Goal: Information Seeking & Learning: Learn about a topic

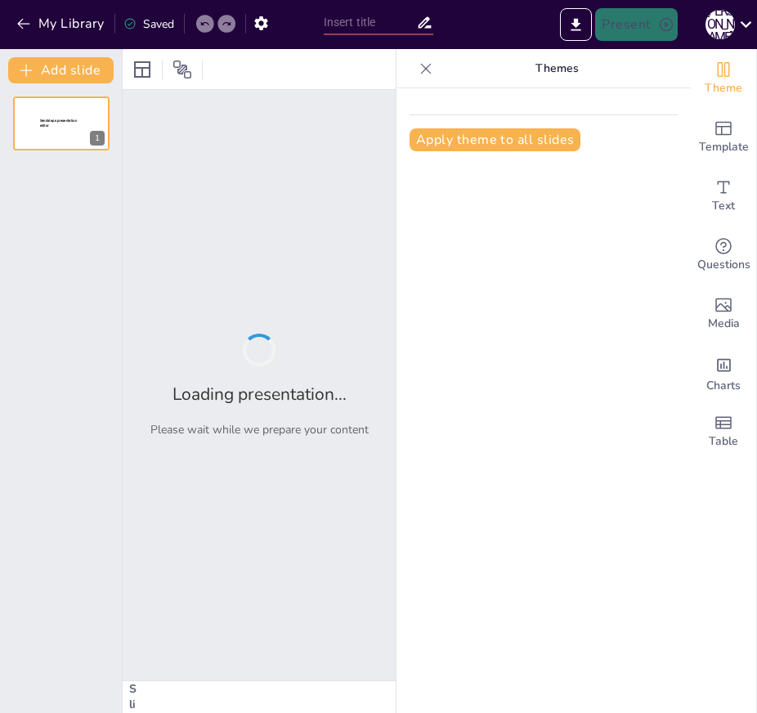
type input "経営管理の重要性とマネジャーの役割"
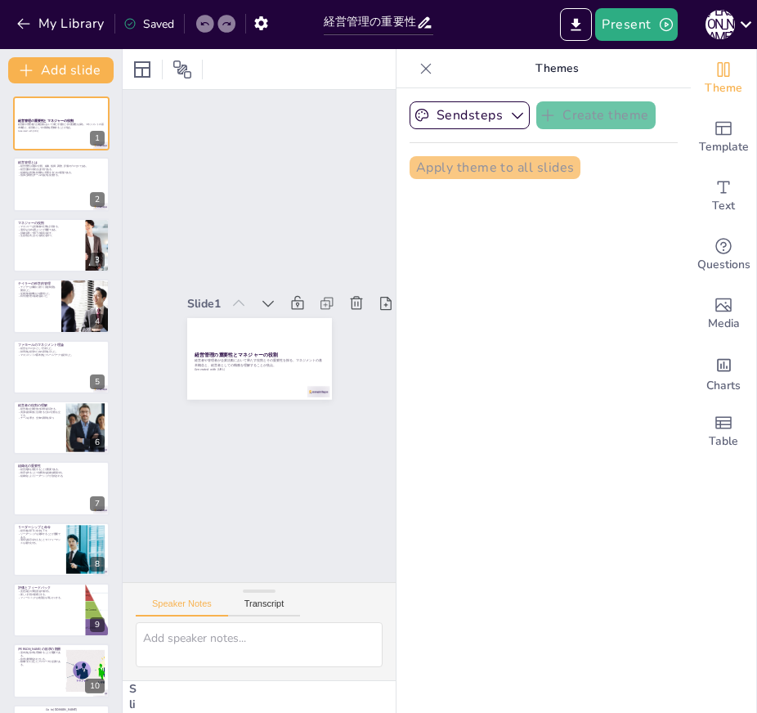
checkbox input "true"
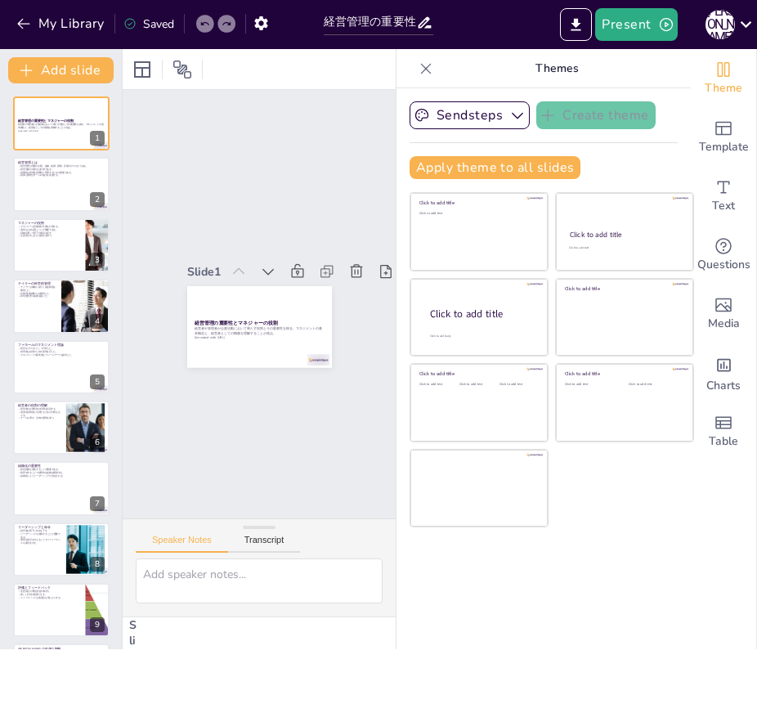
checkbox input "true"
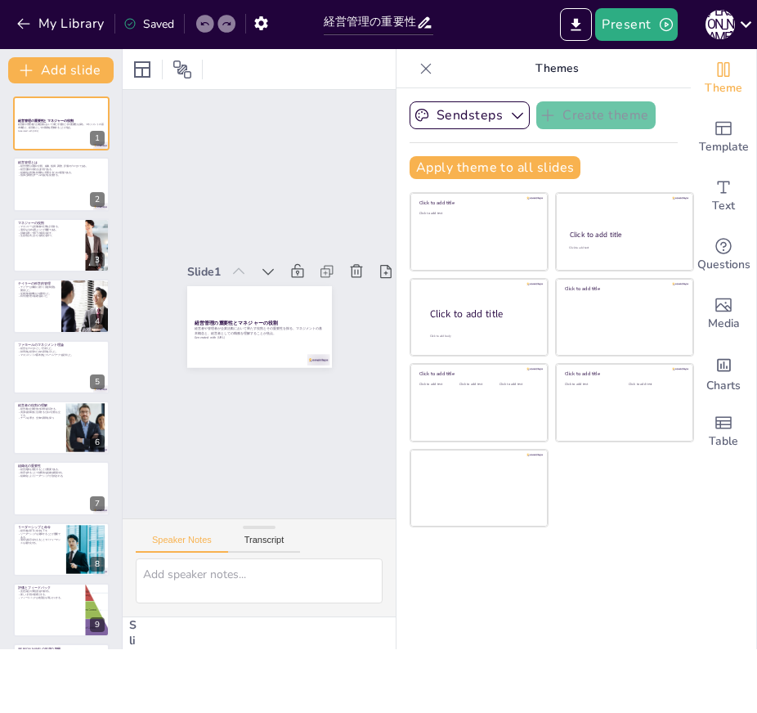
checkbox input "true"
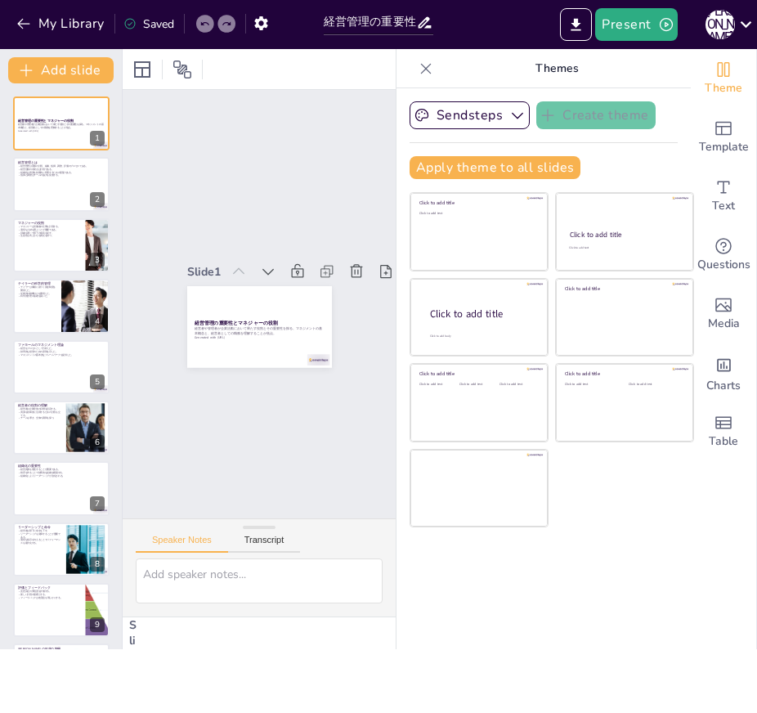
checkbox input "true"
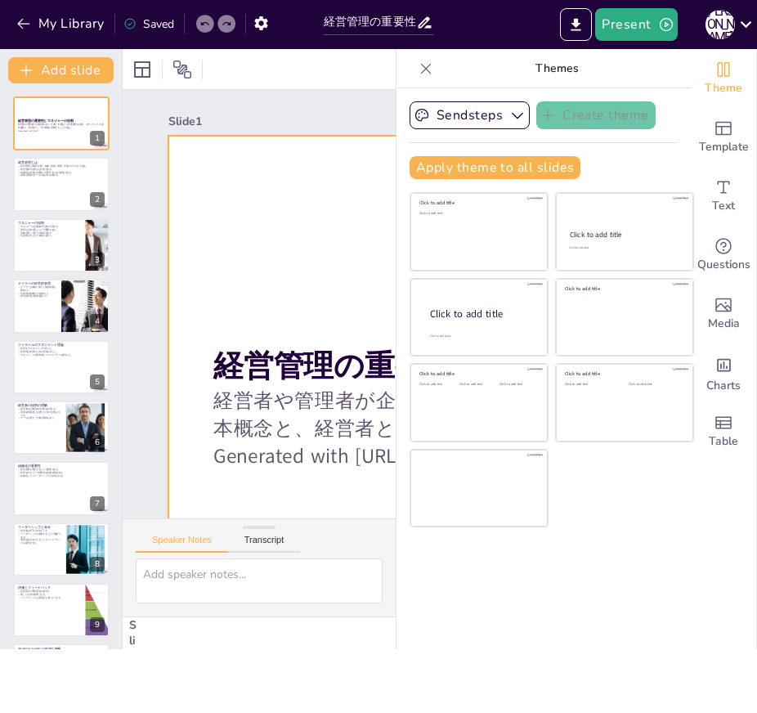
checkbox input "true"
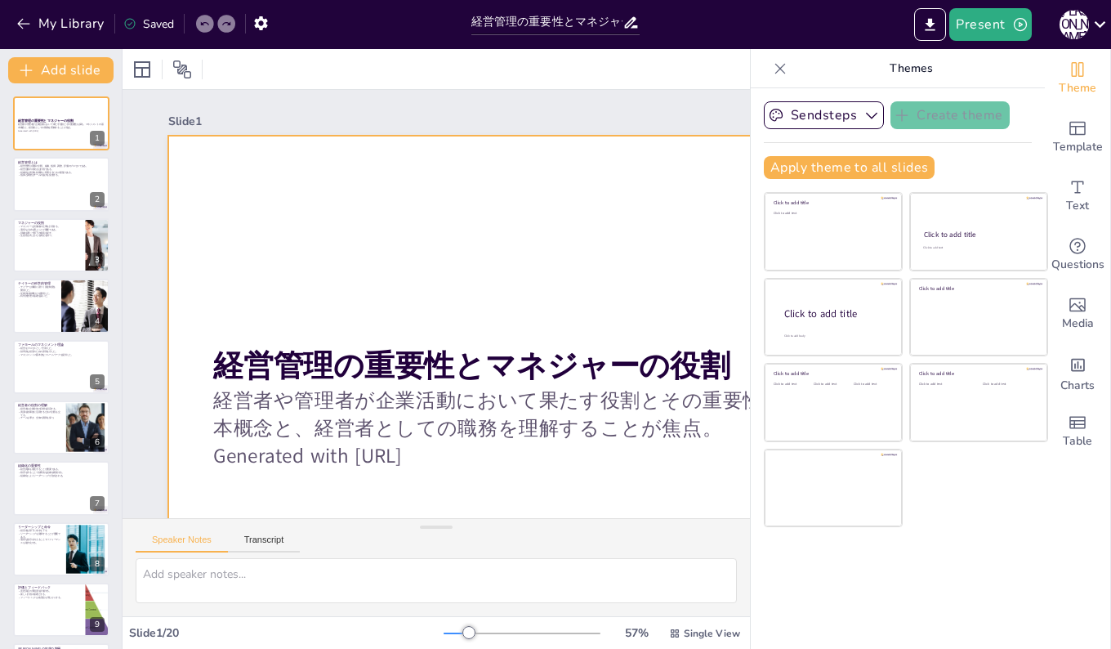
checkbox input "true"
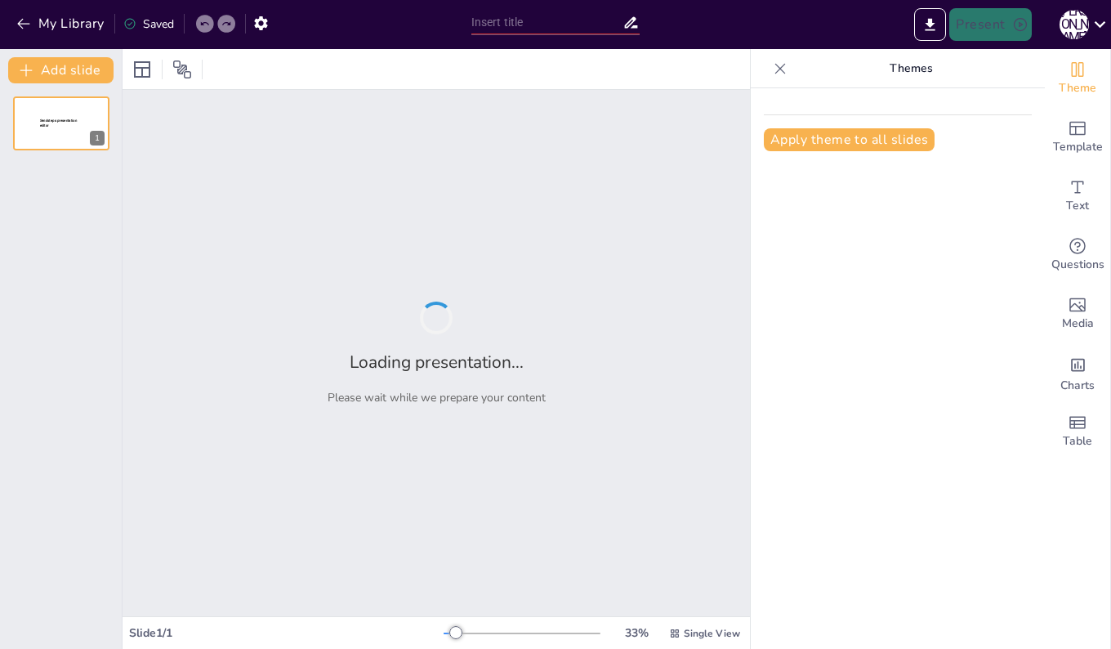
type input "経営管理の重要性とマネジャーの役割"
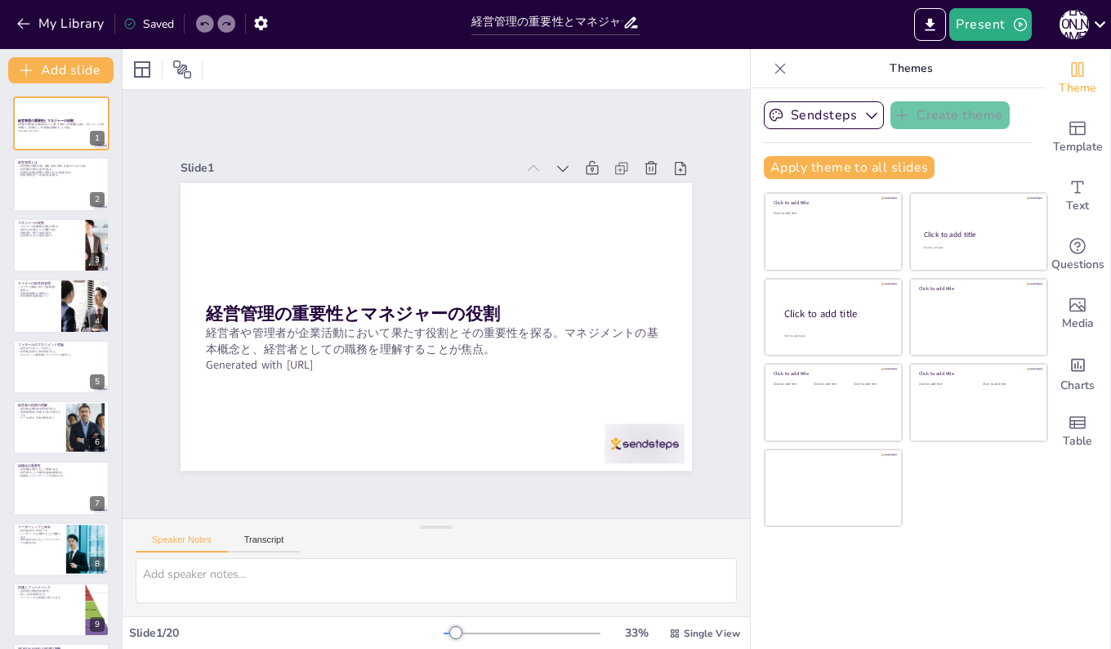
checkbox input "true"
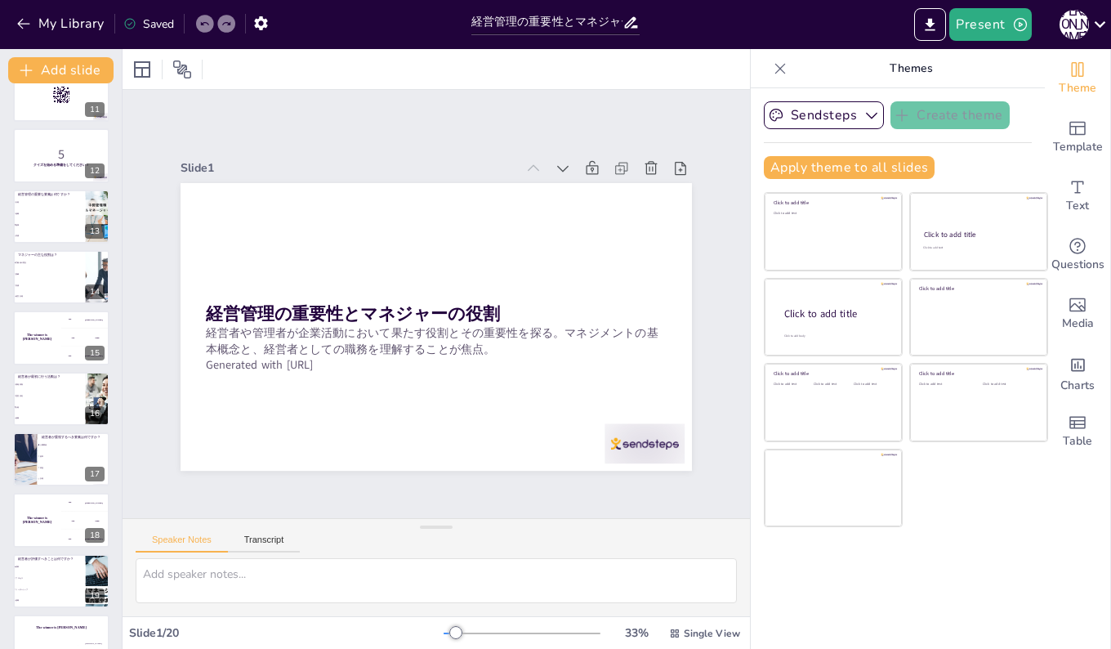
scroll to position [669, 0]
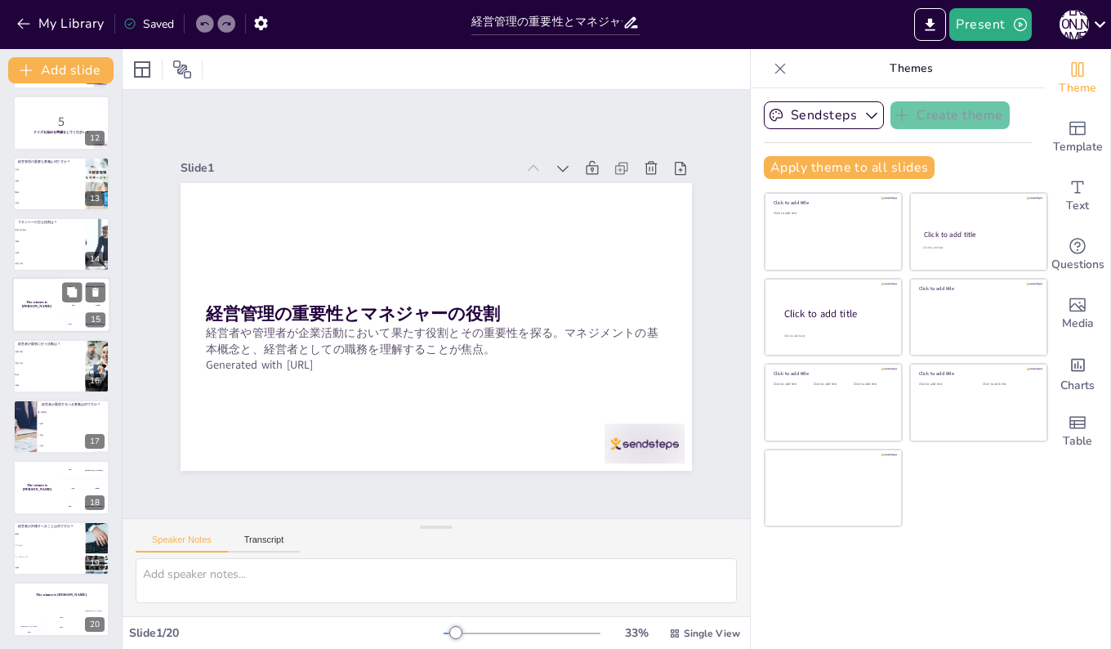
checkbox input "true"
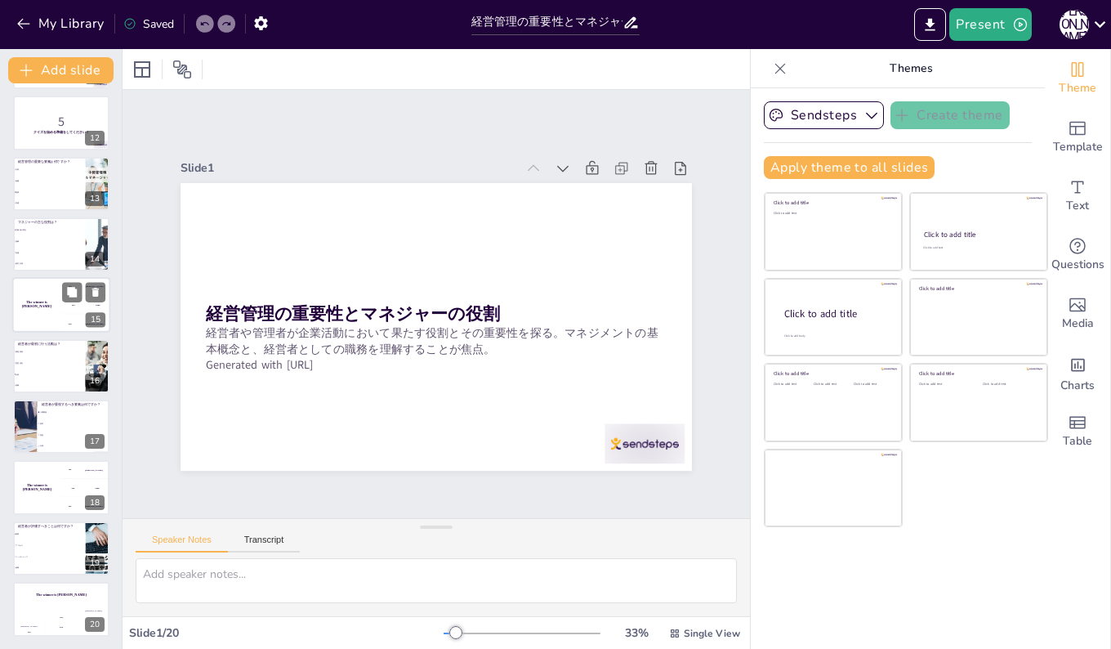
checkbox input "true"
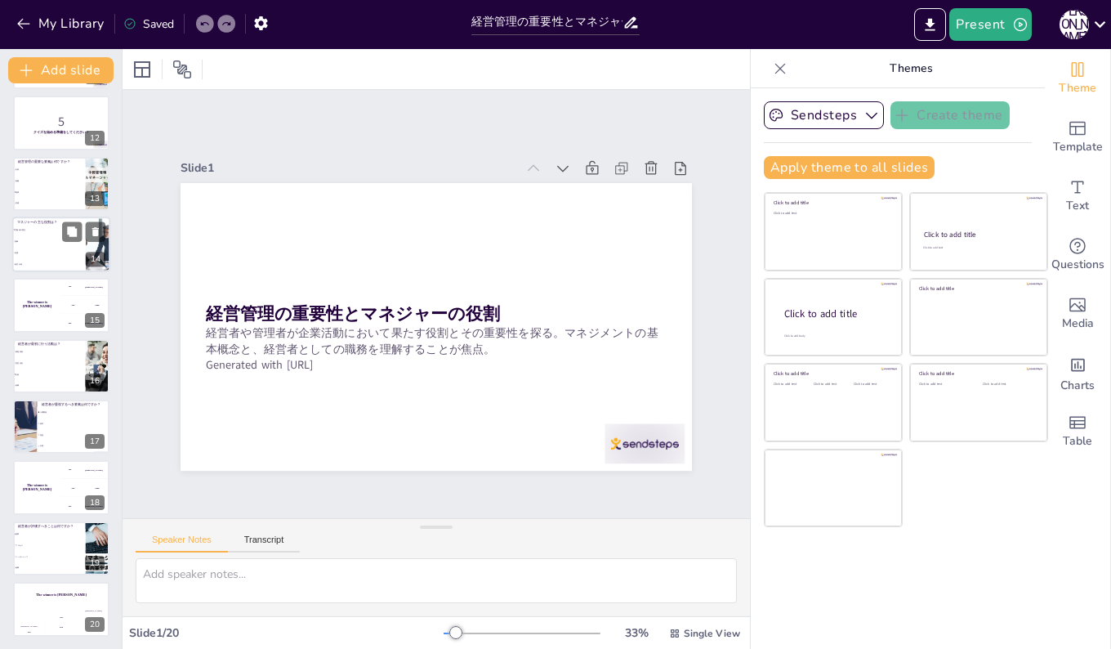
checkbox input "true"
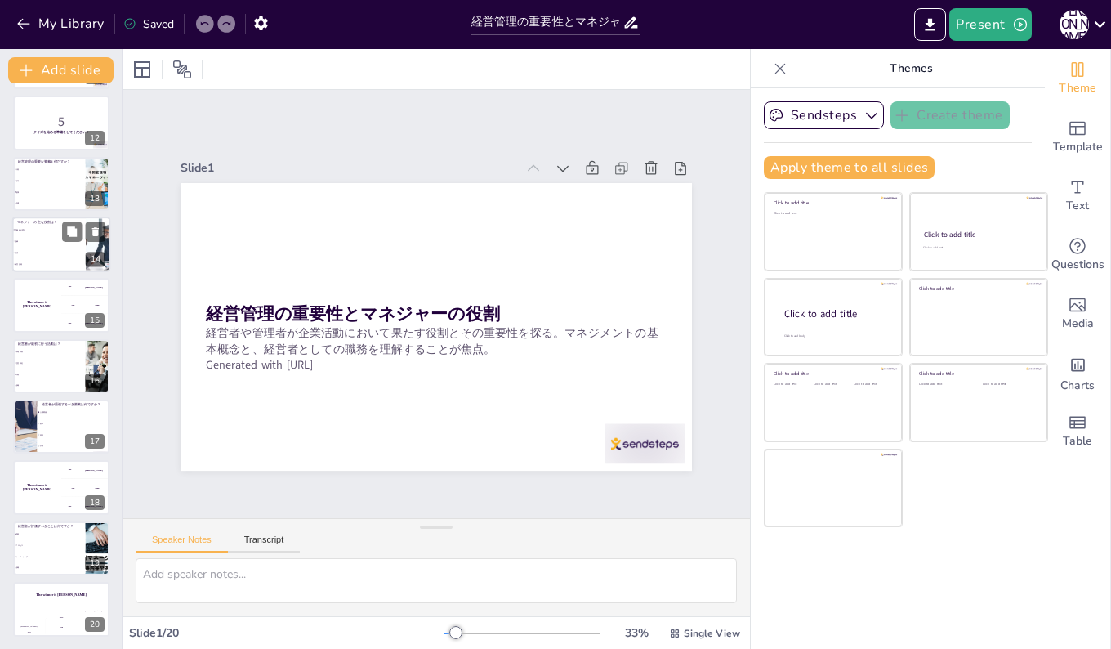
checkbox input "true"
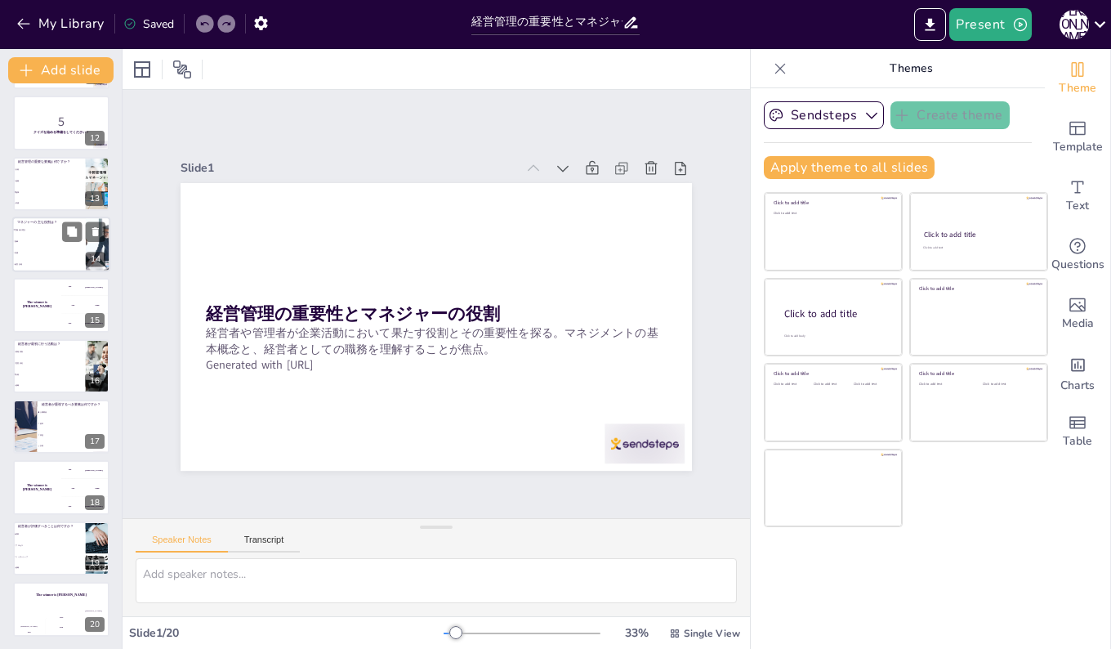
checkbox input "true"
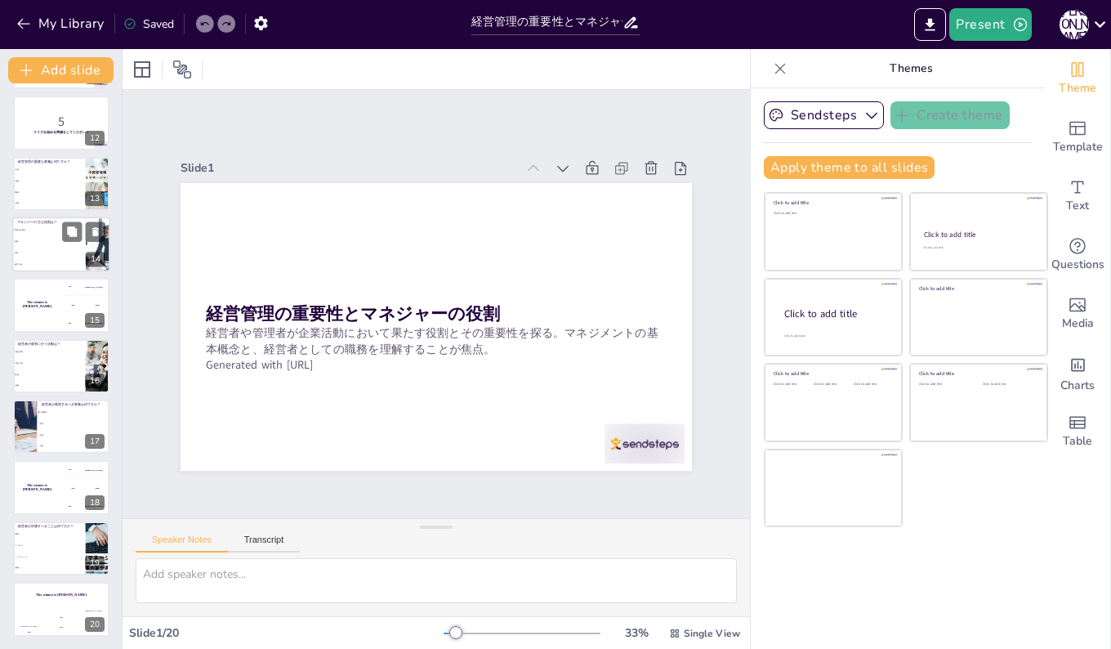
checkbox input "true"
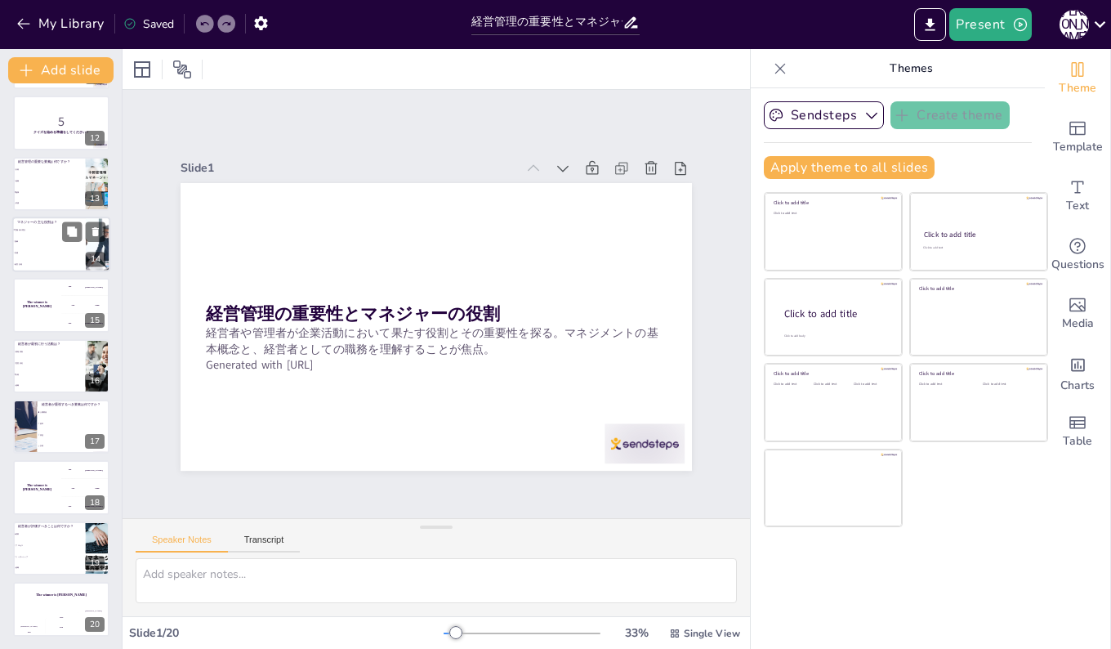
checkbox input "true"
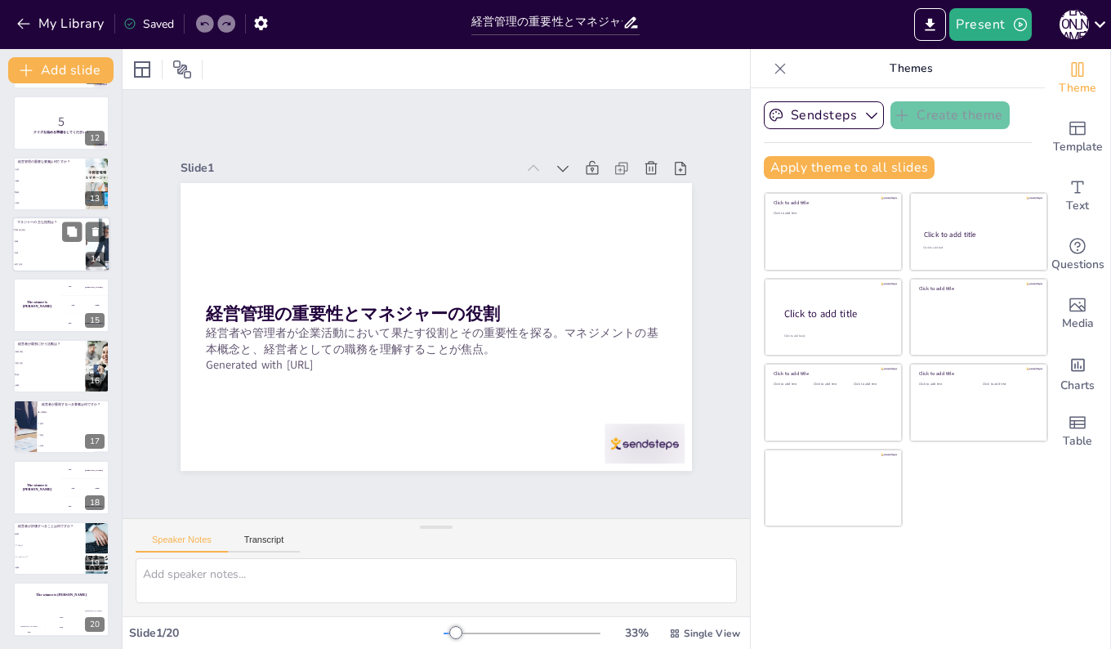
checkbox input "true"
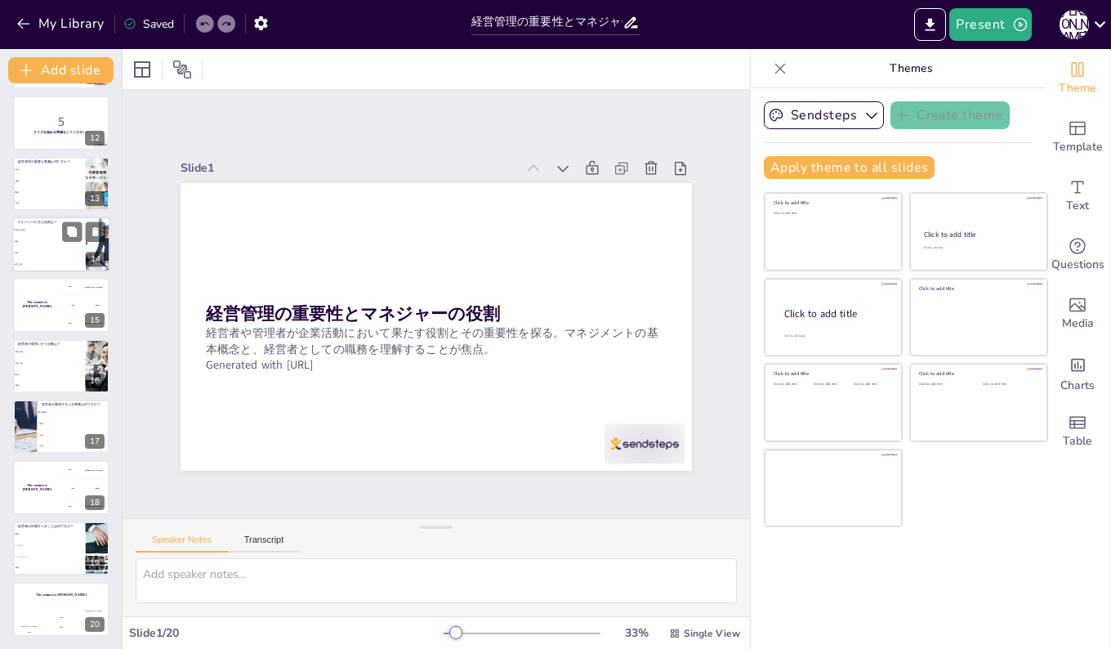
checkbox input "true"
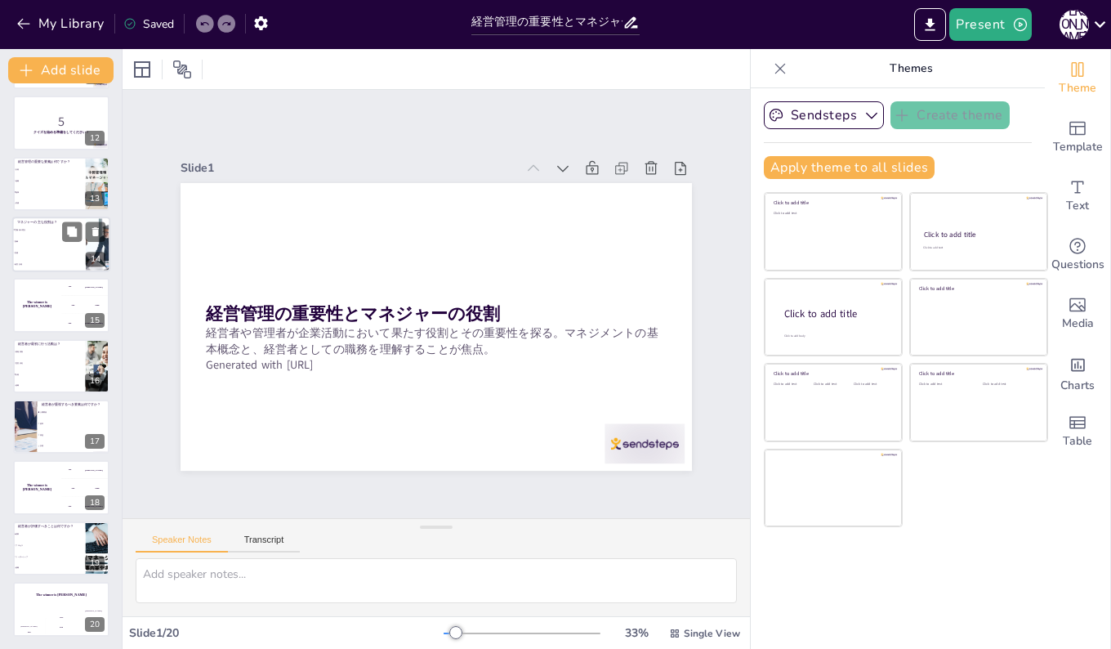
checkbox input "true"
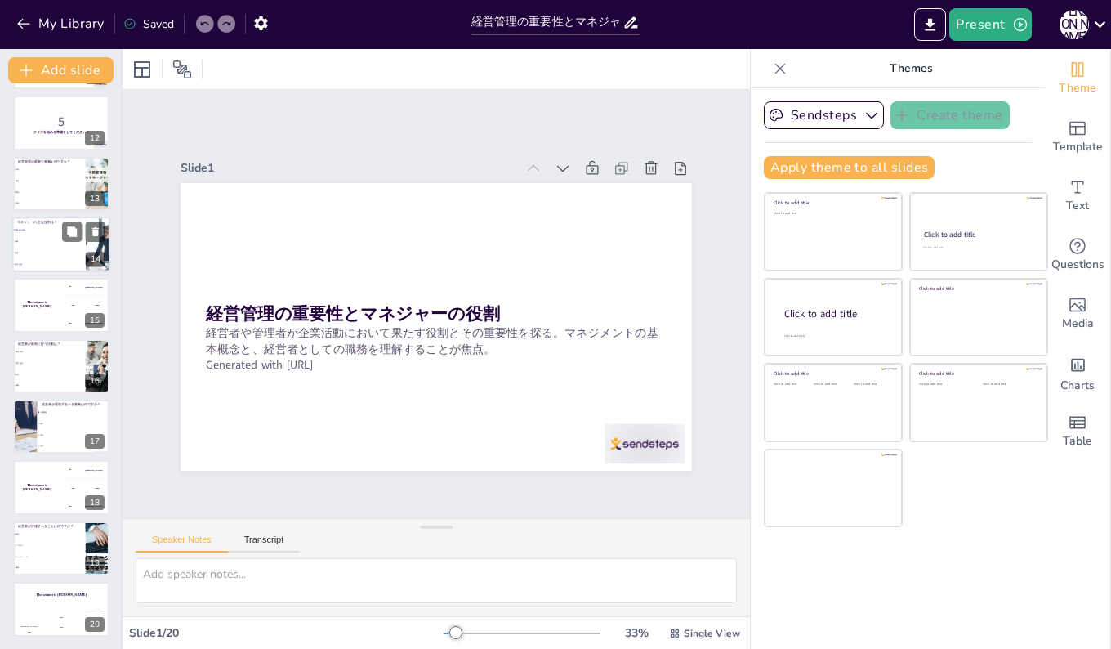
checkbox input "true"
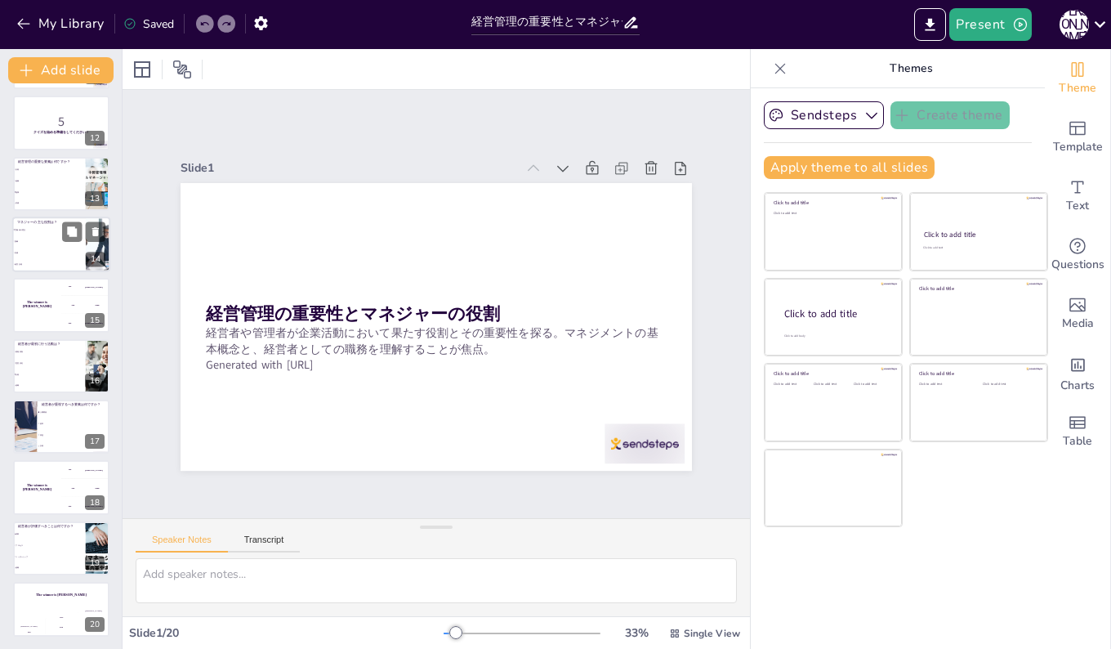
scroll to position [587, 0]
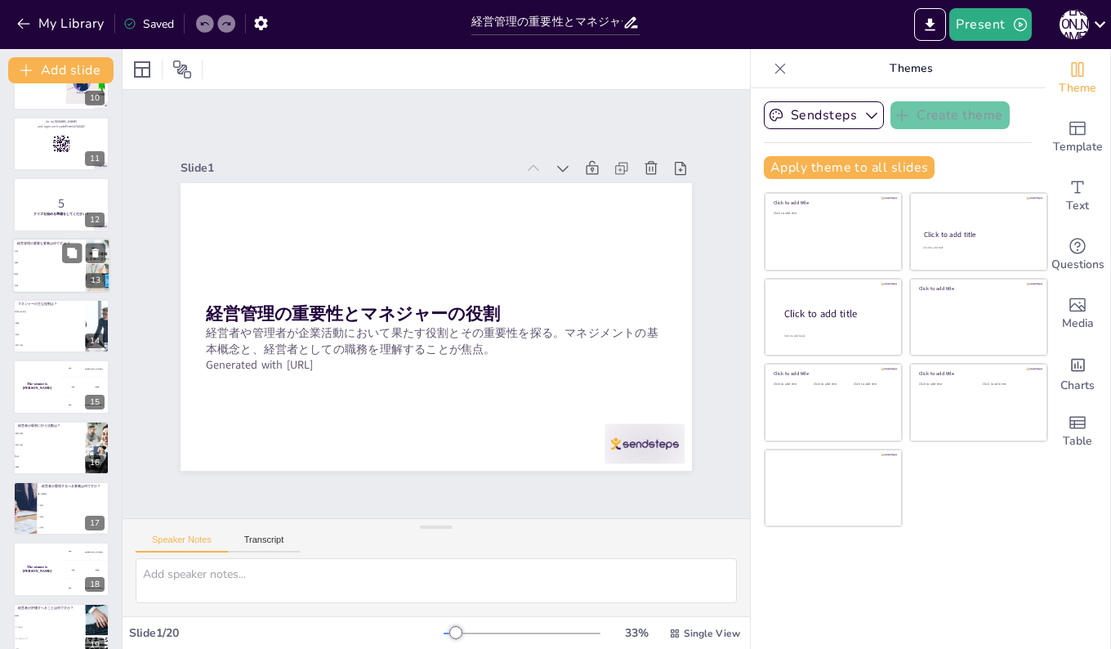
checkbox input "true"
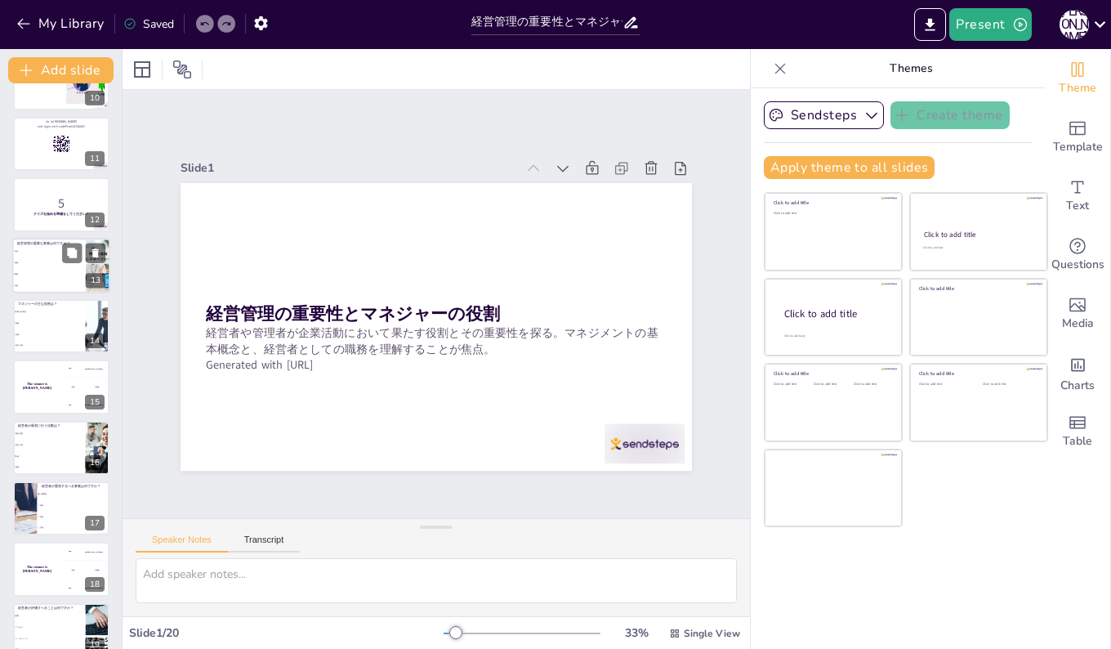
checkbox input "true"
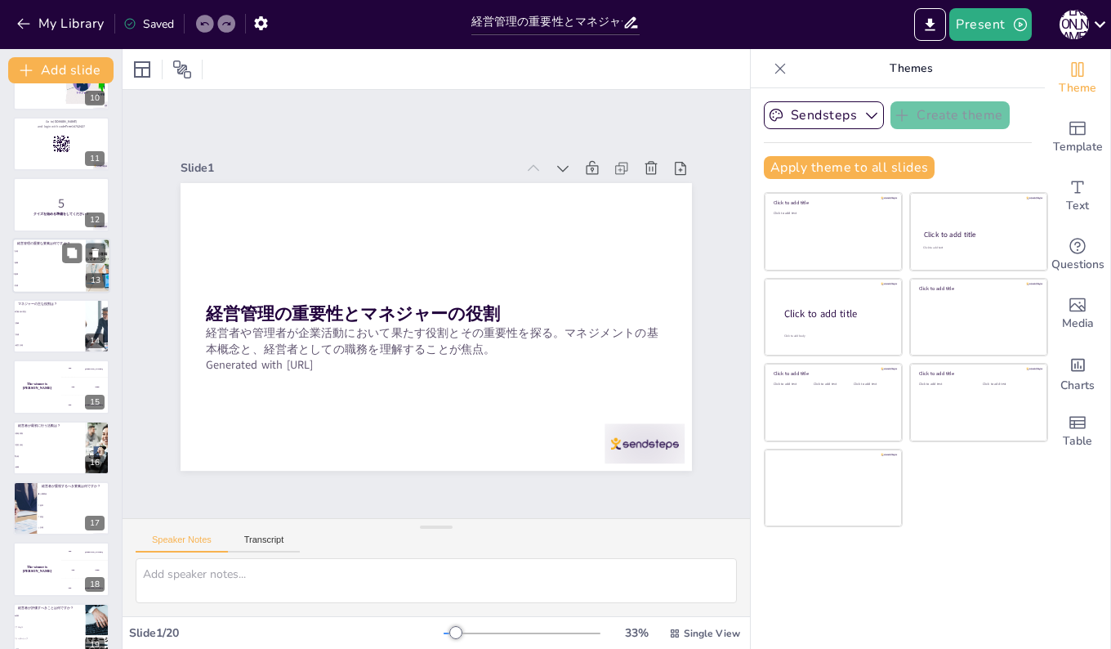
checkbox input "true"
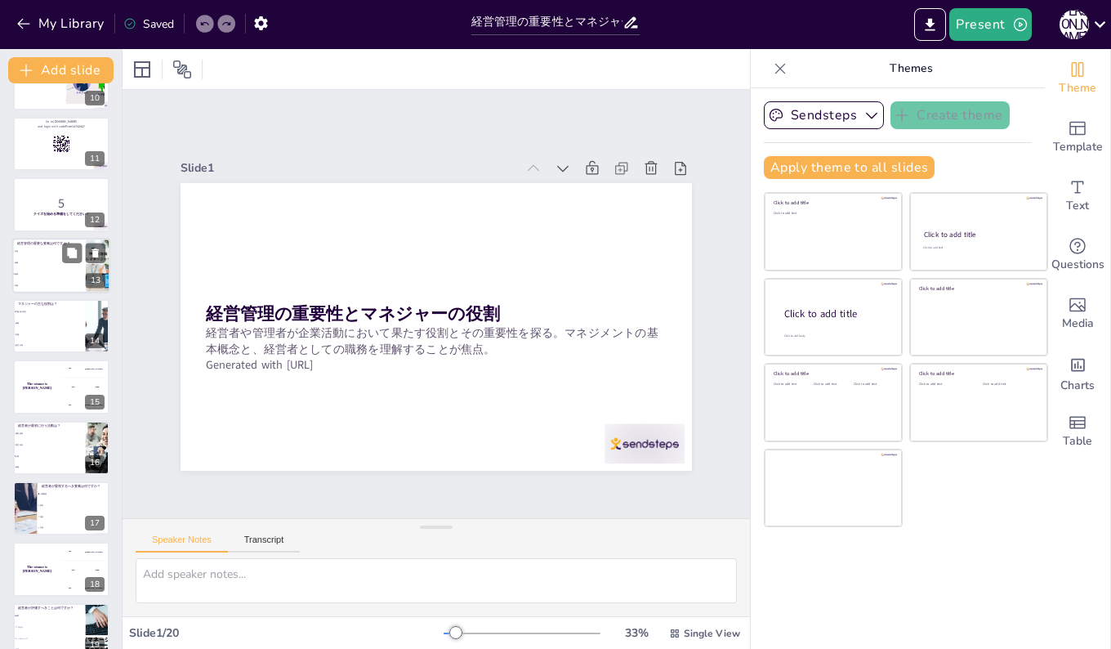
checkbox input "true"
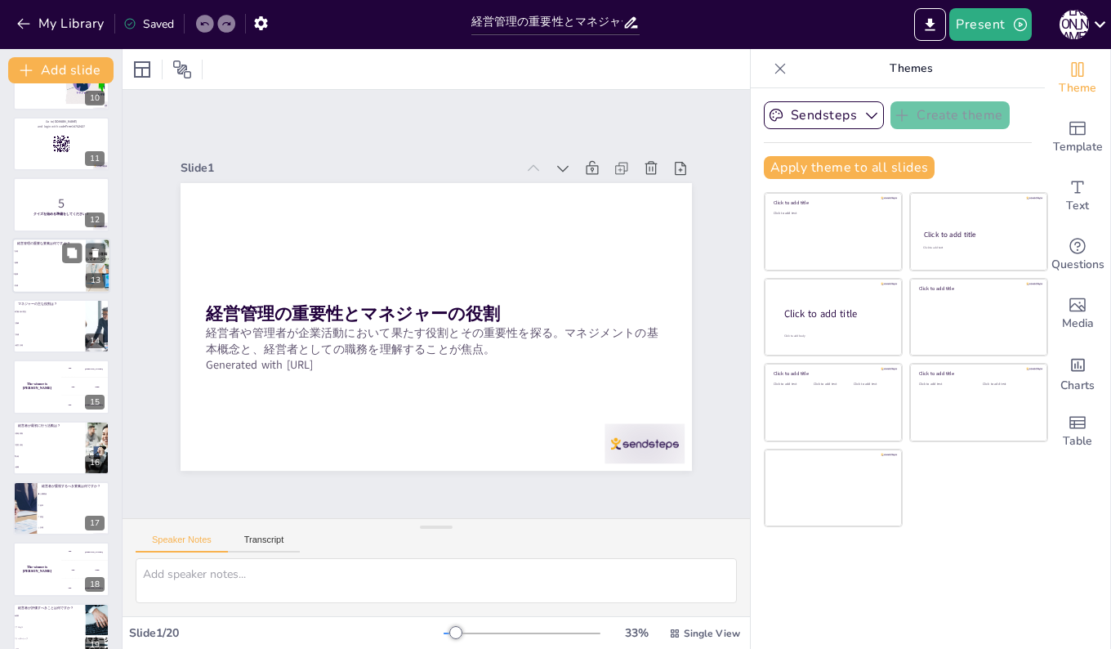
checkbox input "true"
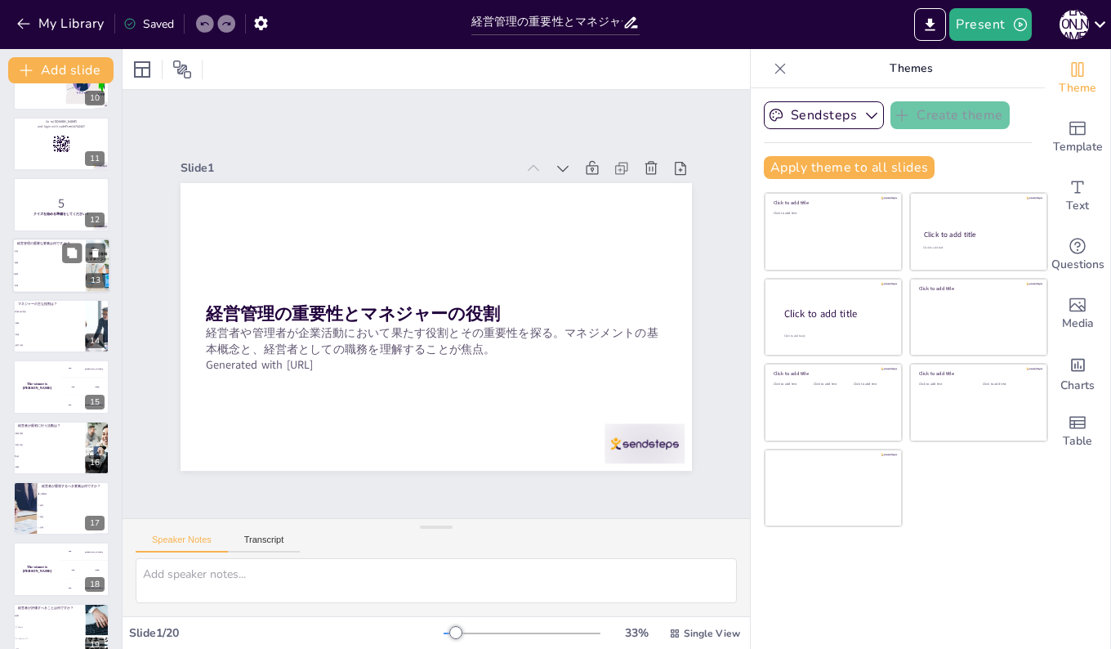
checkbox input "true"
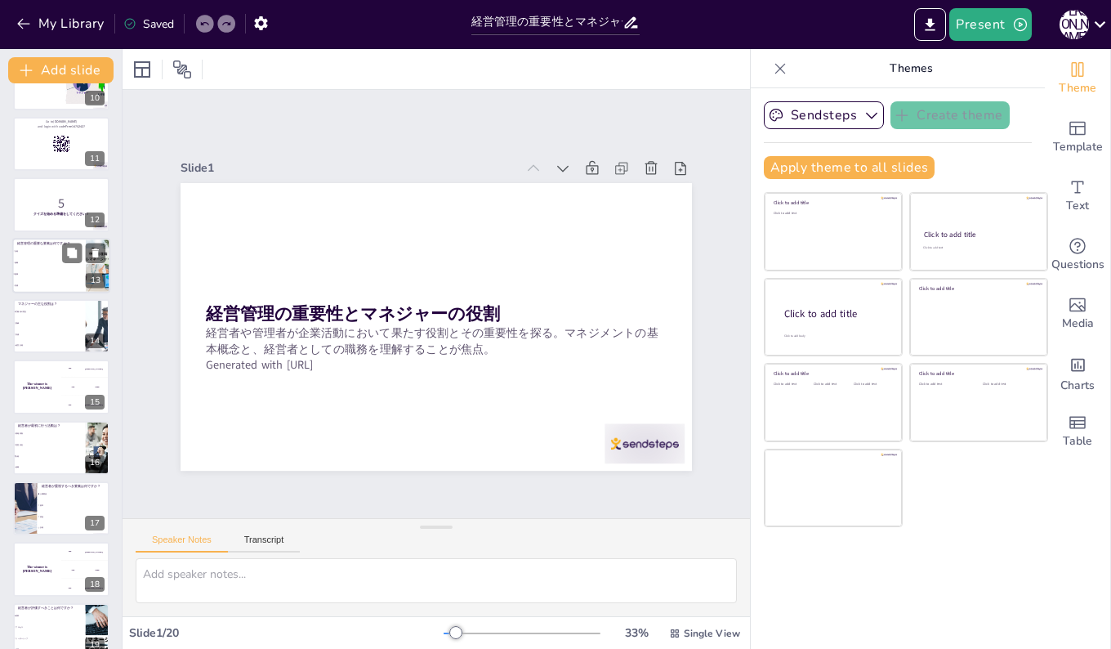
checkbox input "true"
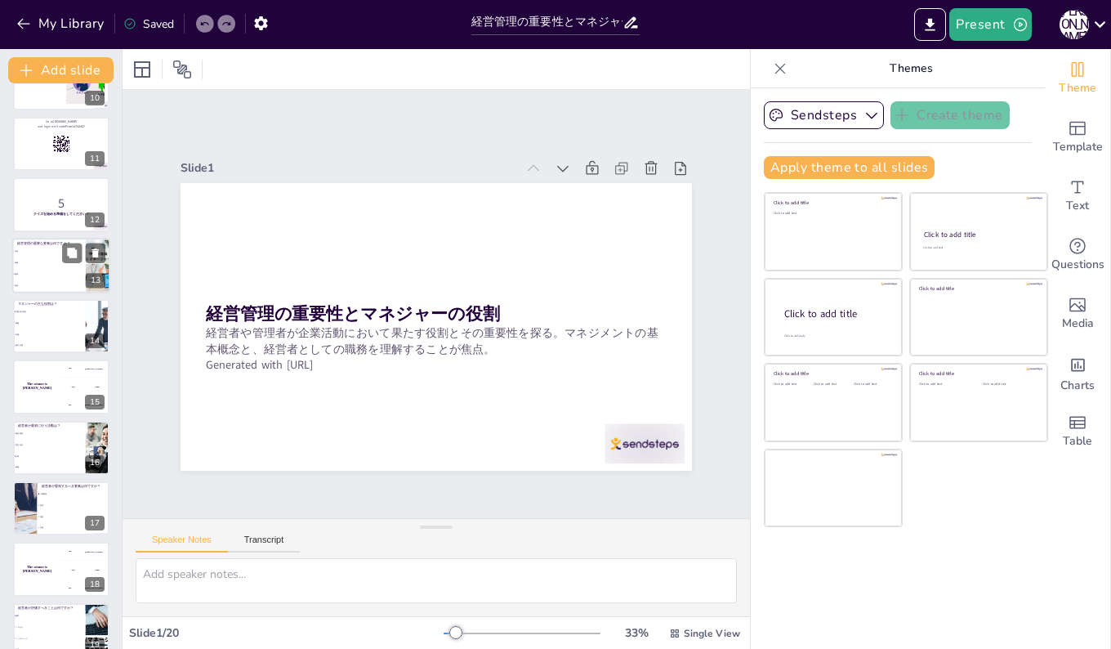
checkbox input "true"
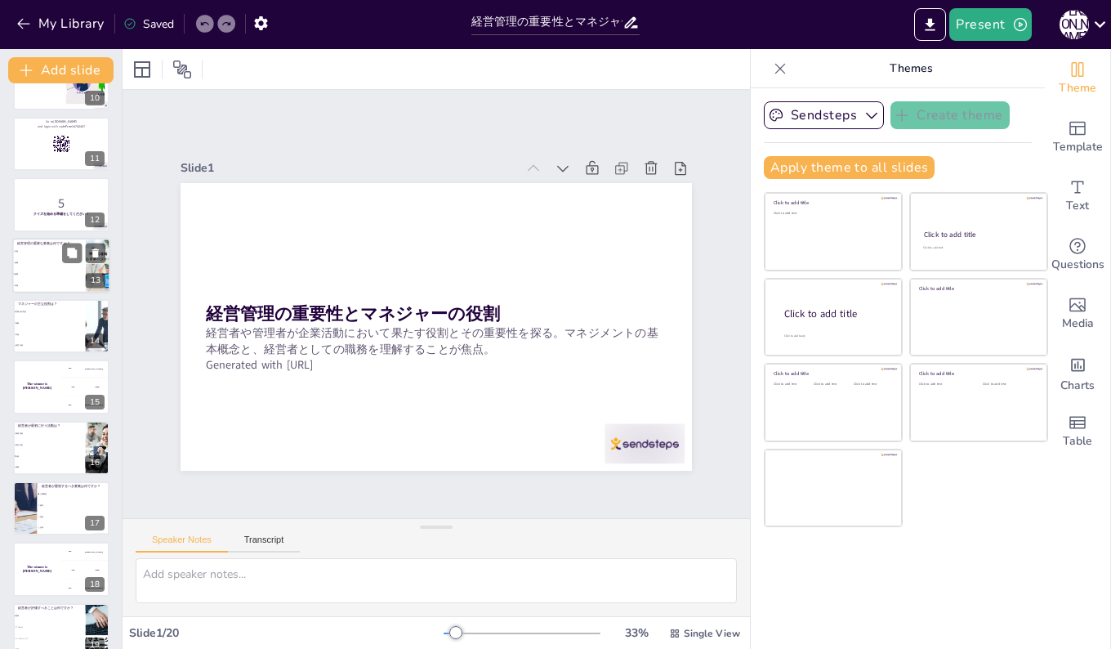
checkbox input "true"
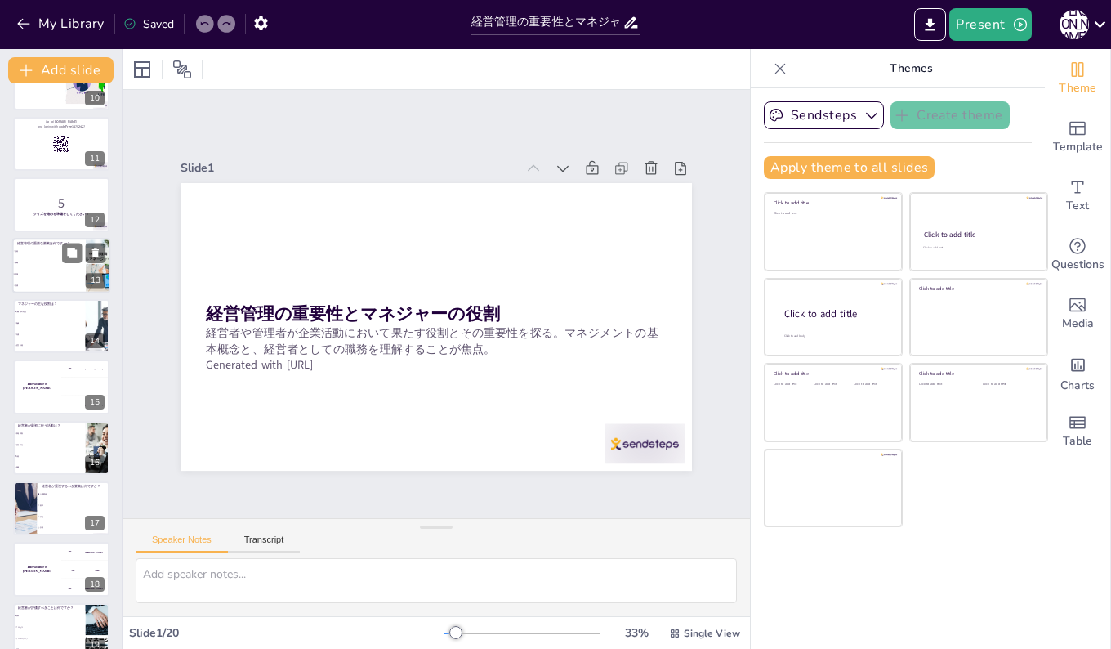
checkbox input "true"
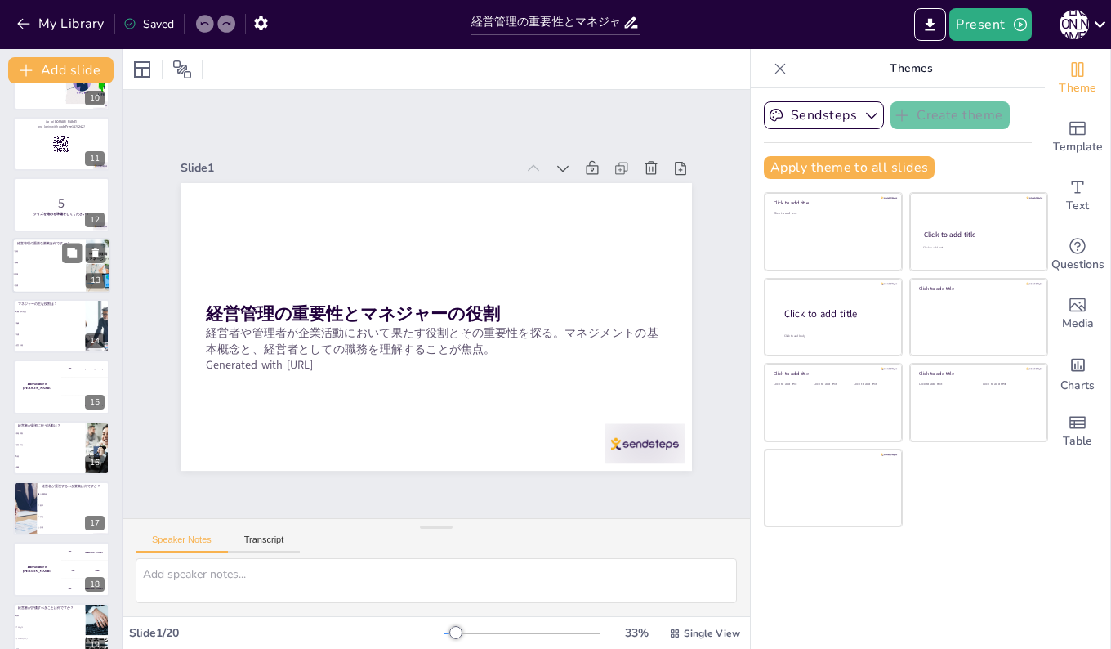
checkbox input "true"
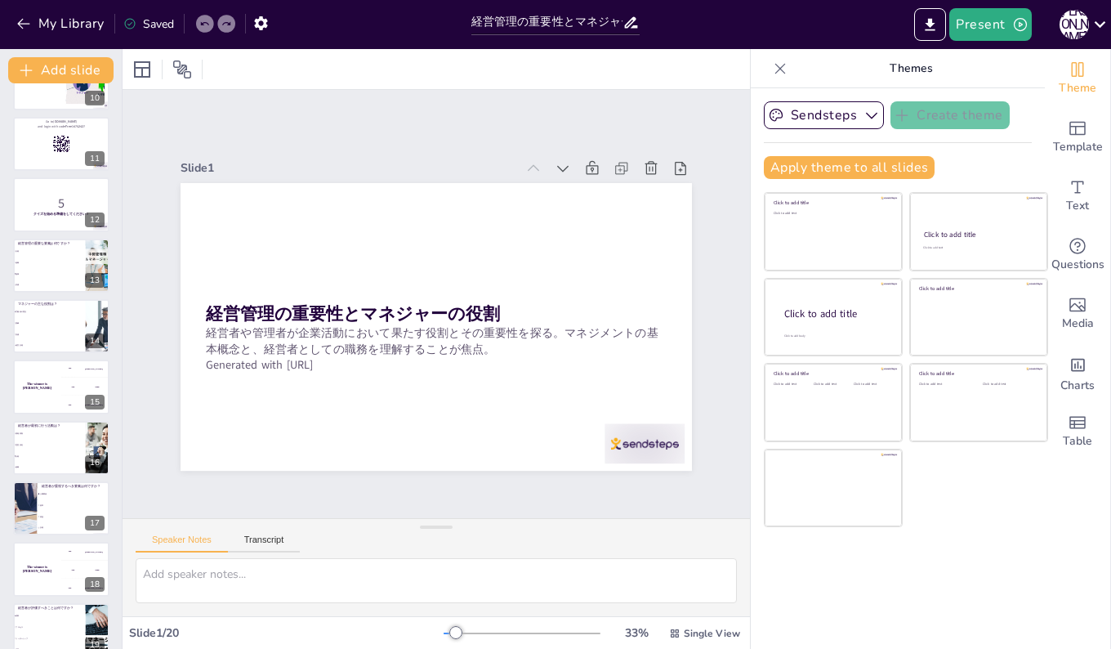
checkbox input "true"
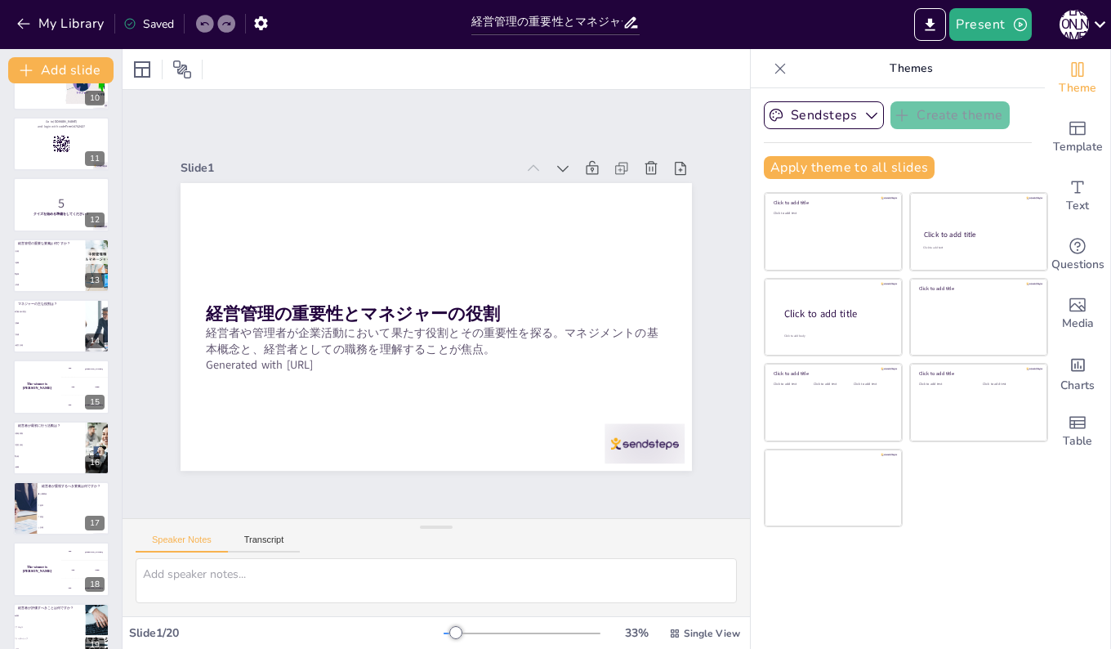
checkbox input "true"
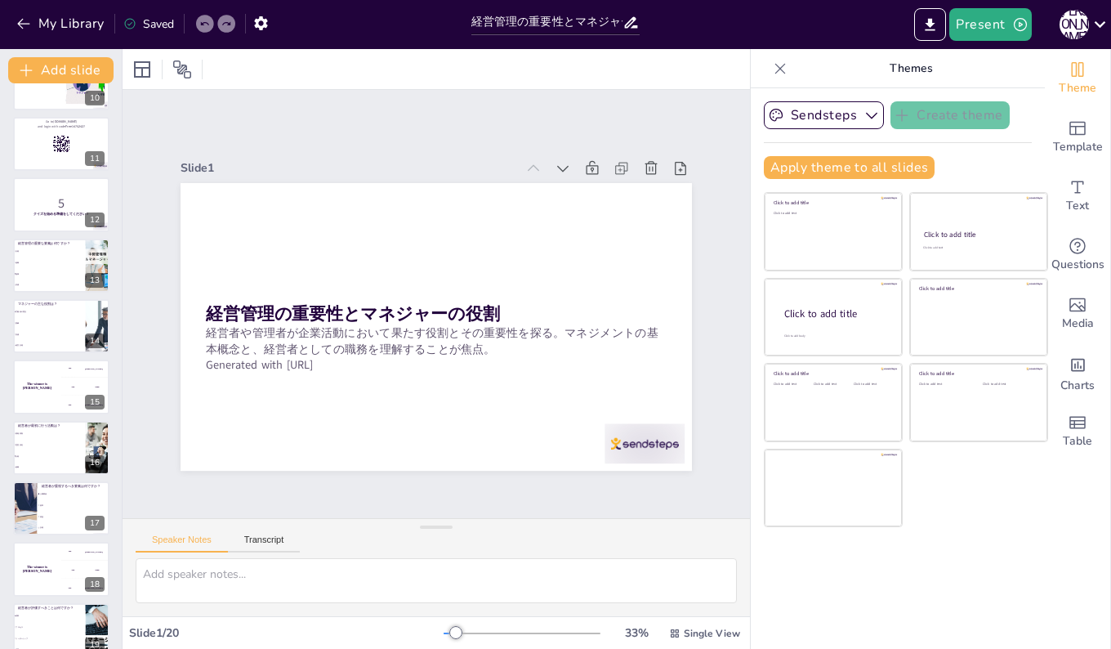
checkbox input "true"
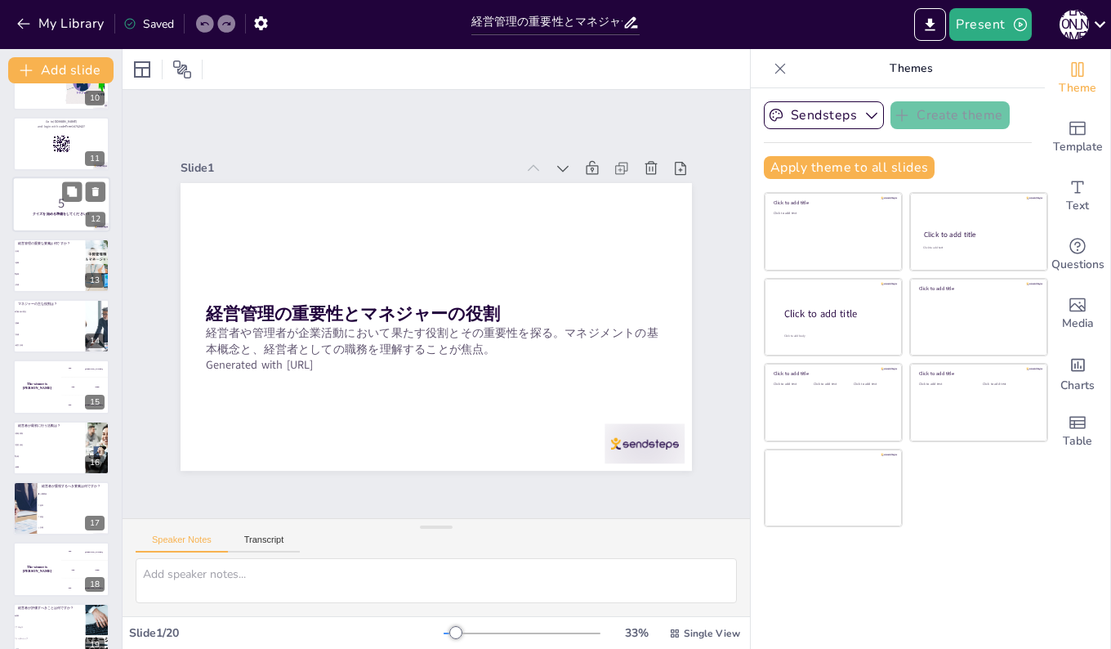
checkbox input "true"
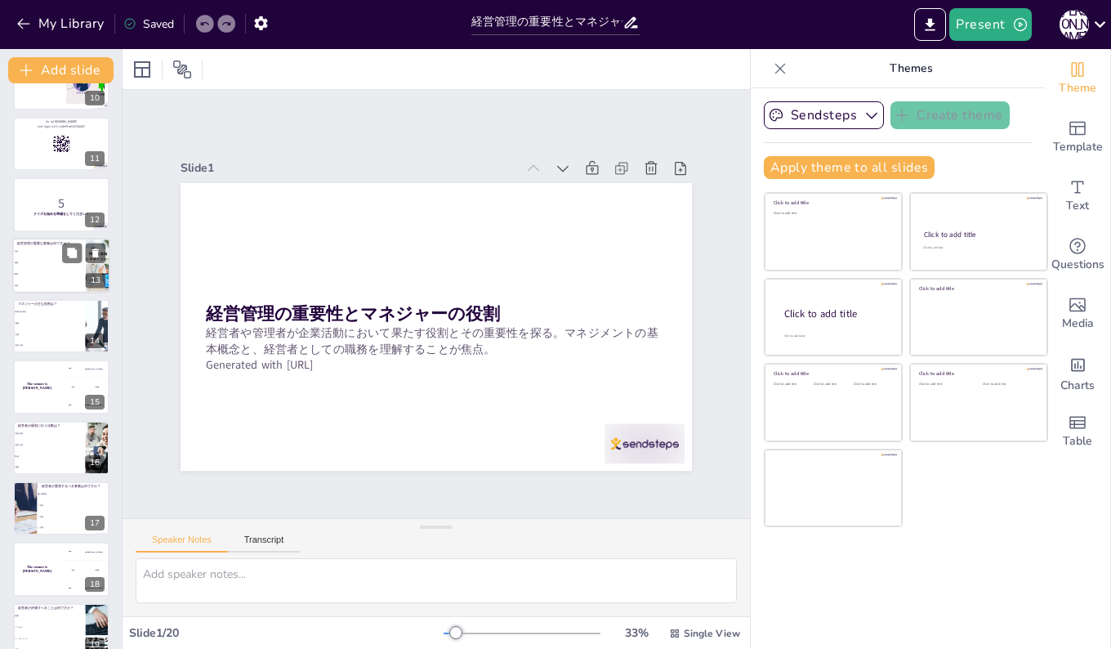
checkbox input "true"
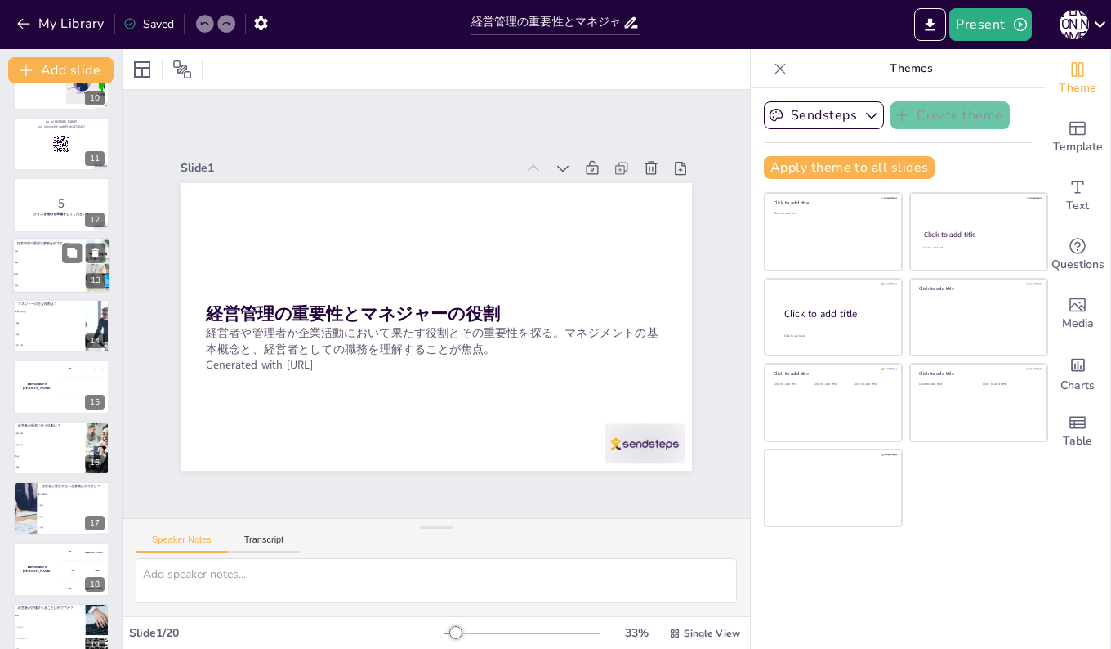
checkbox input "true"
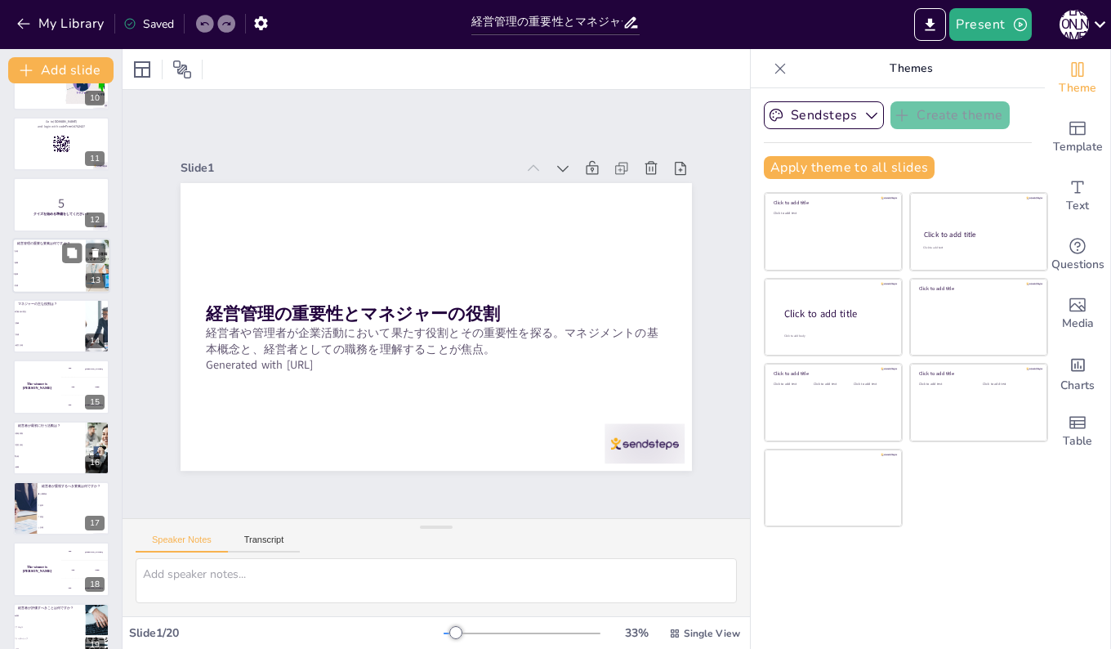
checkbox input "true"
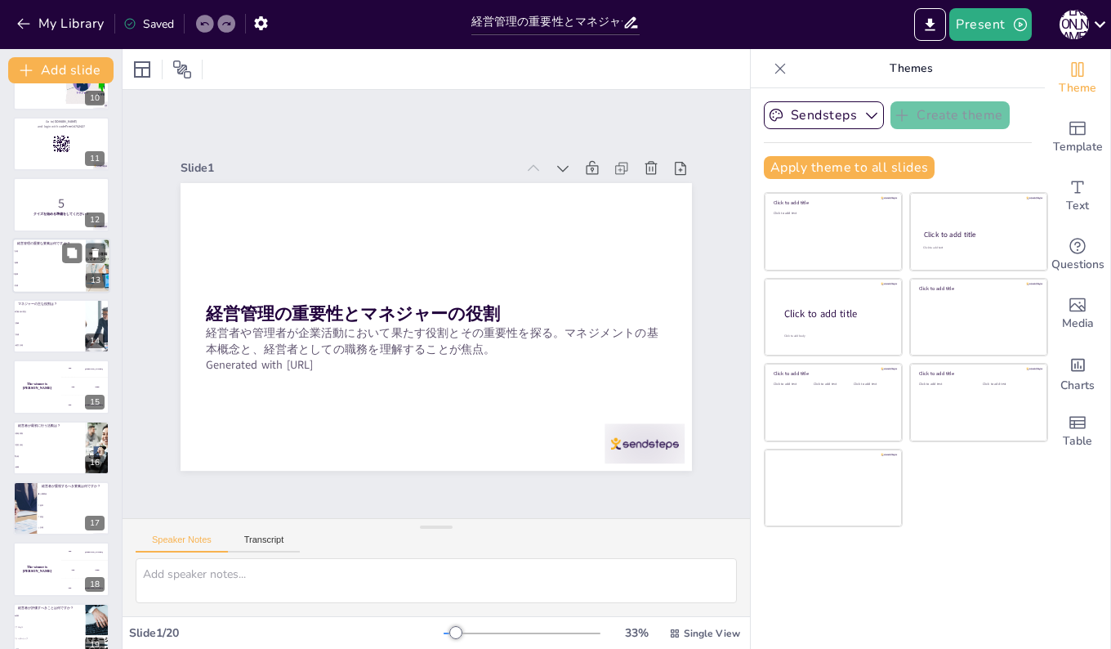
checkbox input "true"
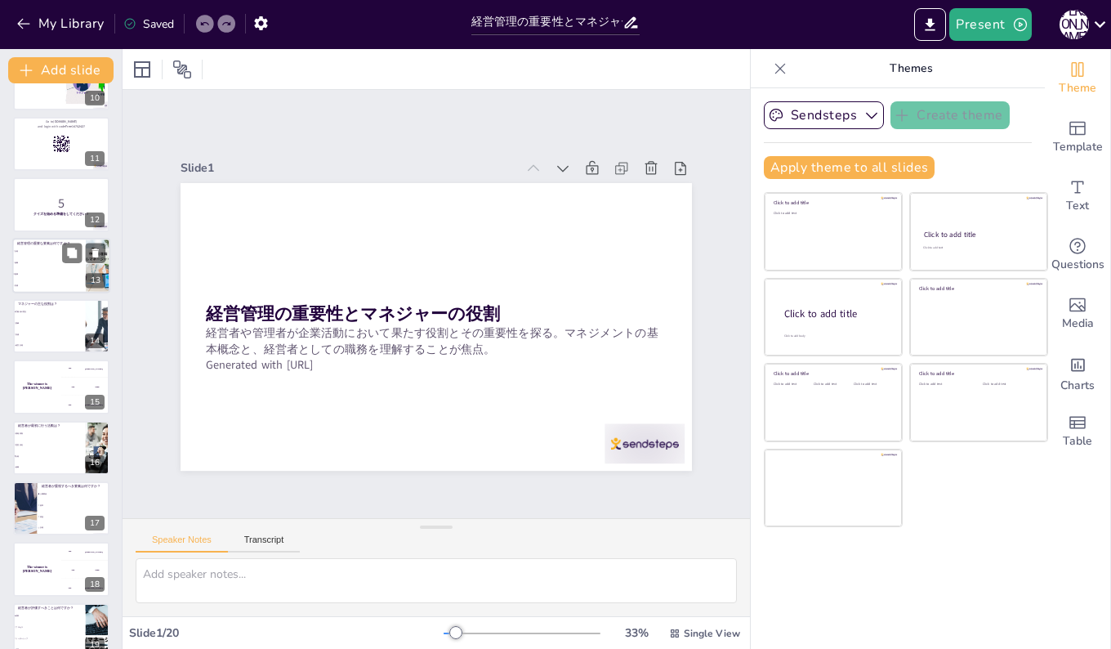
checkbox input "true"
click at [41, 249] on span "計画" at bounding box center [50, 250] width 70 height 2
type textarea "正解は「指揮」です。経営管理の重要な要素には計画、組織、指揮、評価が含まれますが、指揮は特にチームの動機づけや業務の進行に重要です。この内容は「リーダーシップ…"
checkbox input "true"
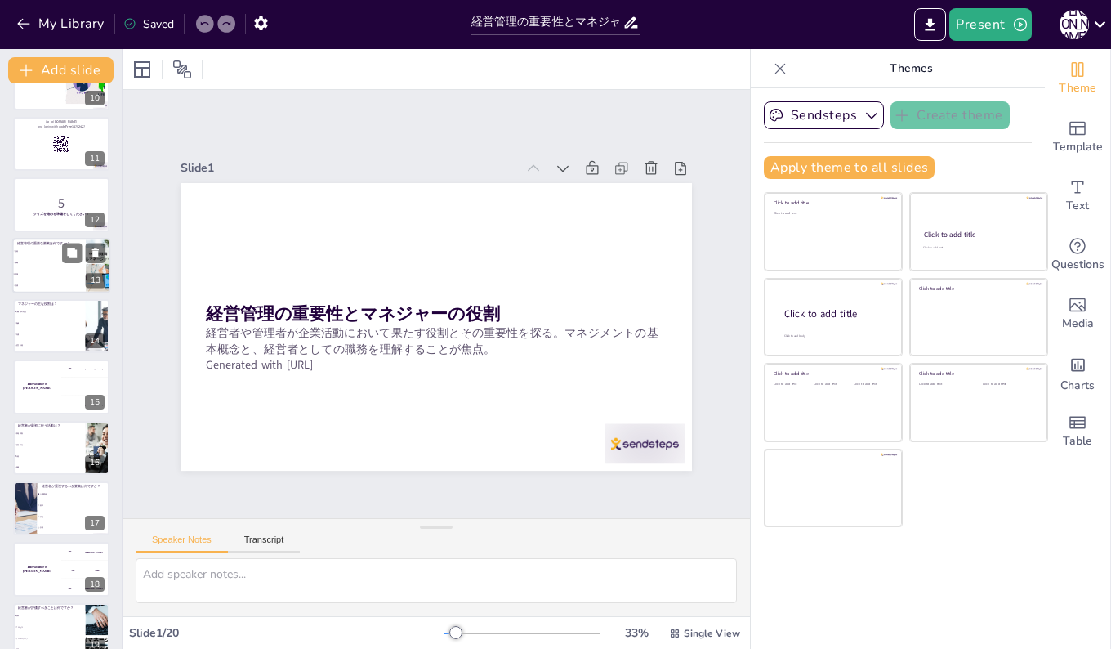
checkbox input "true"
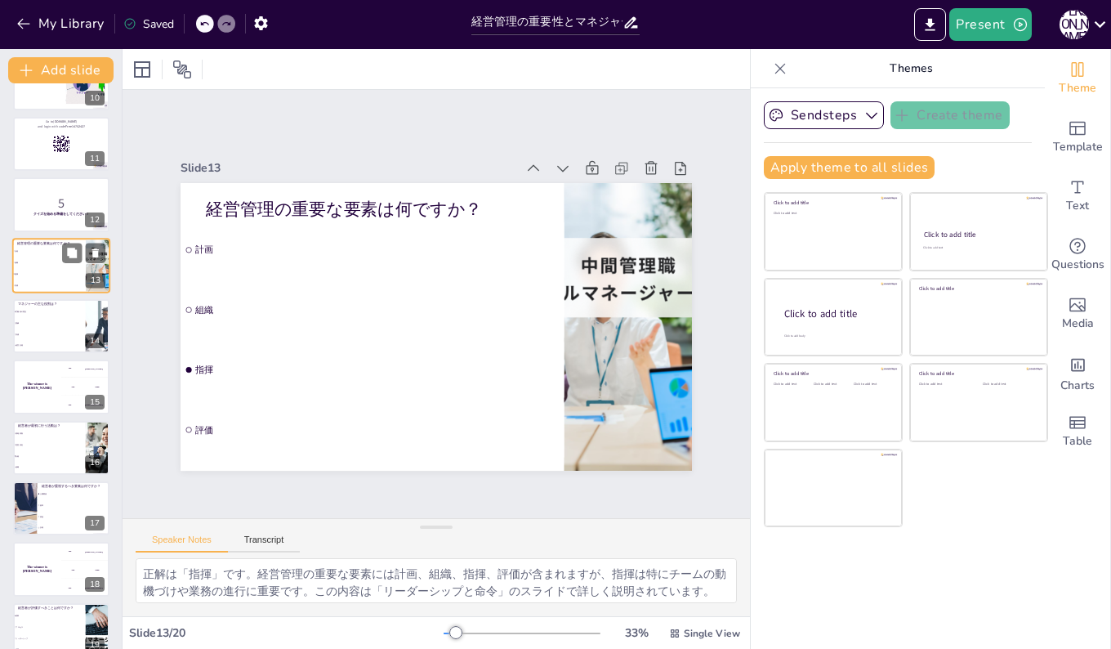
scroll to position [486, 0]
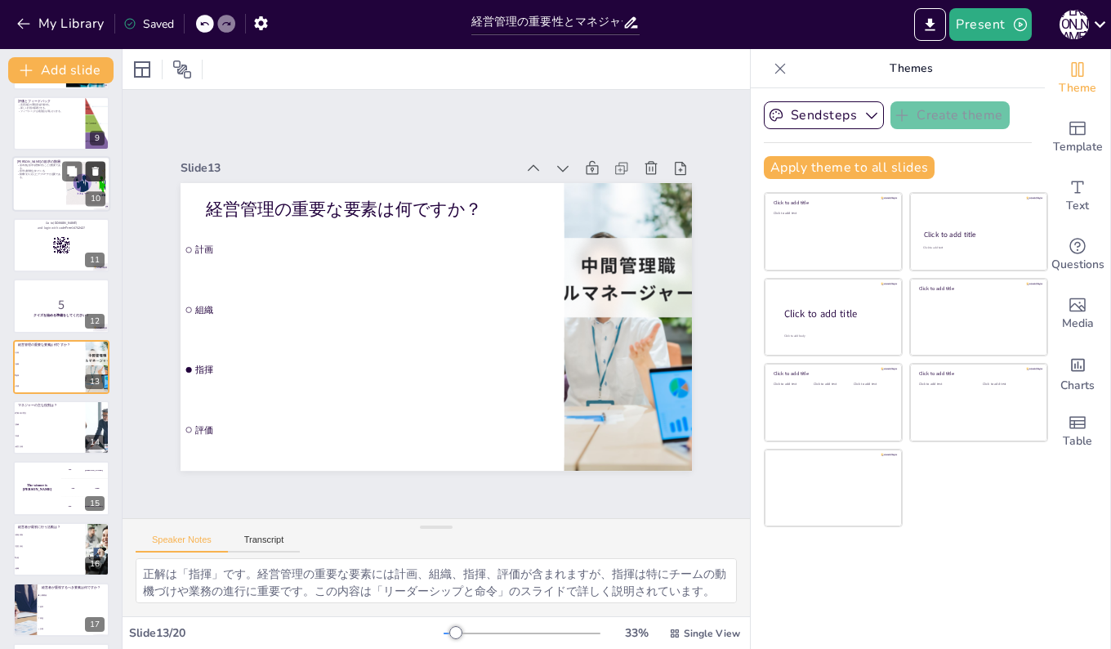
checkbox input "true"
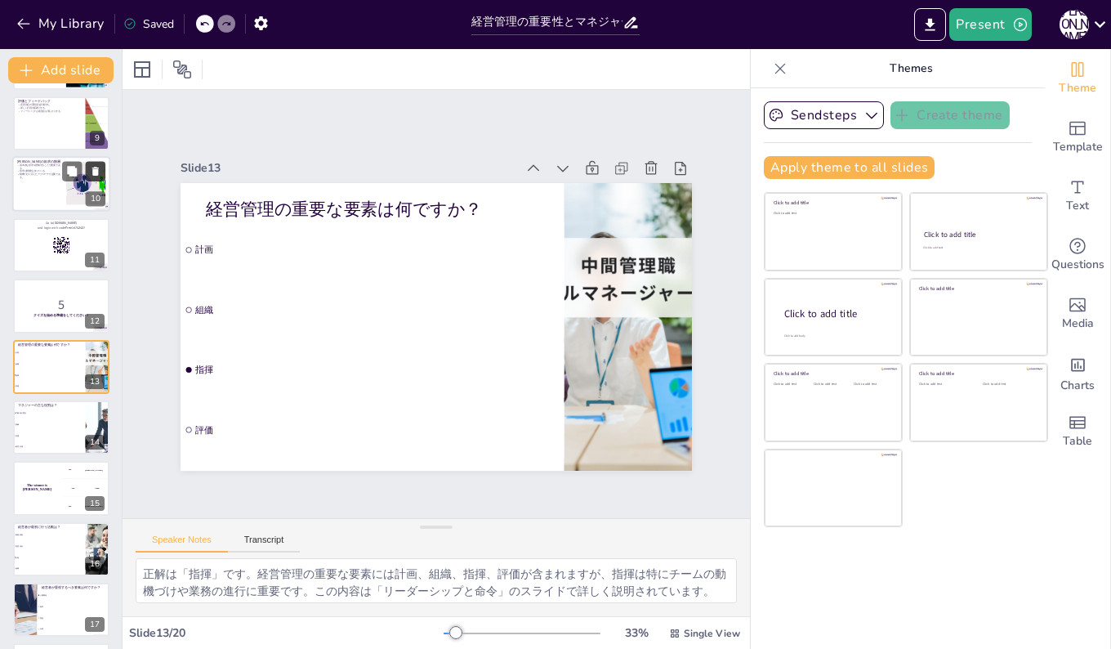
checkbox input "true"
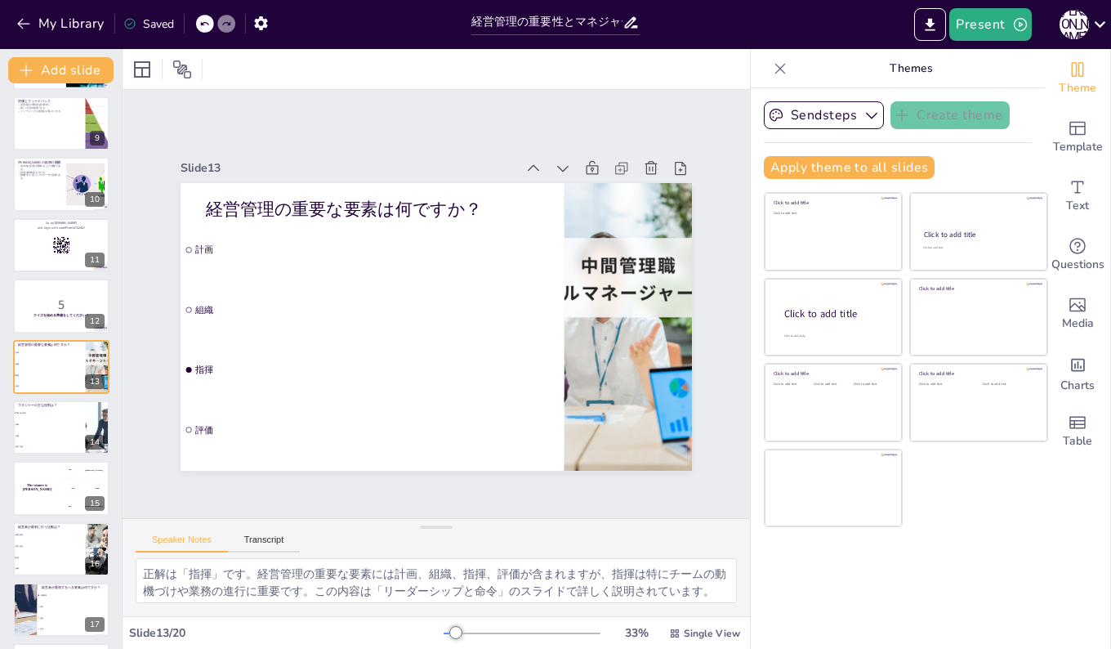
checkbox input "true"
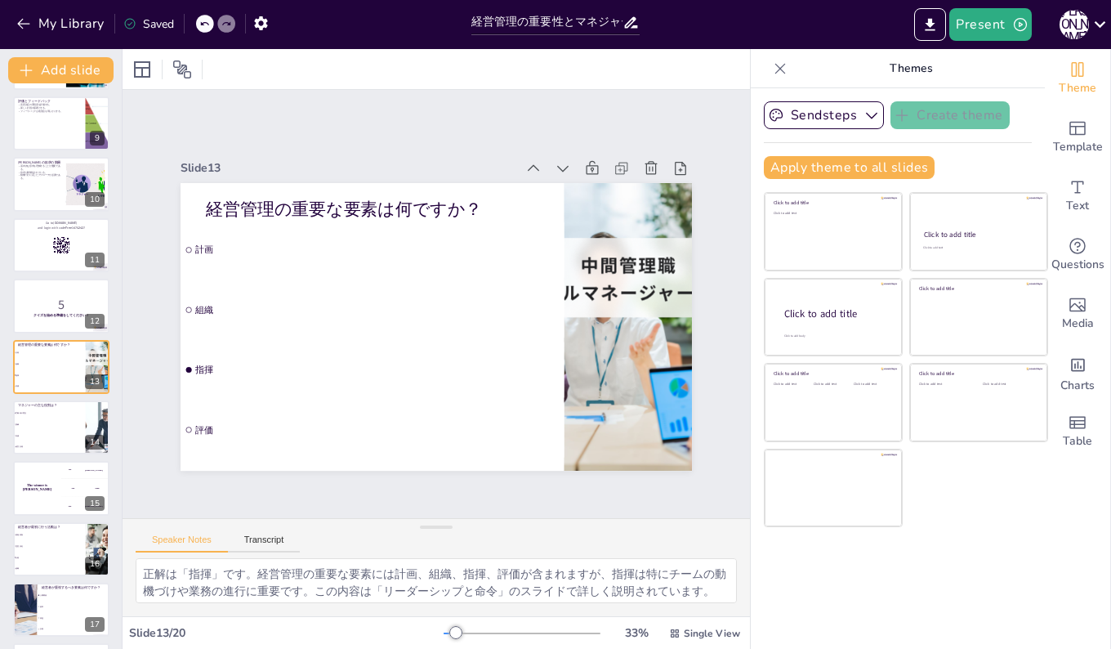
checkbox input "true"
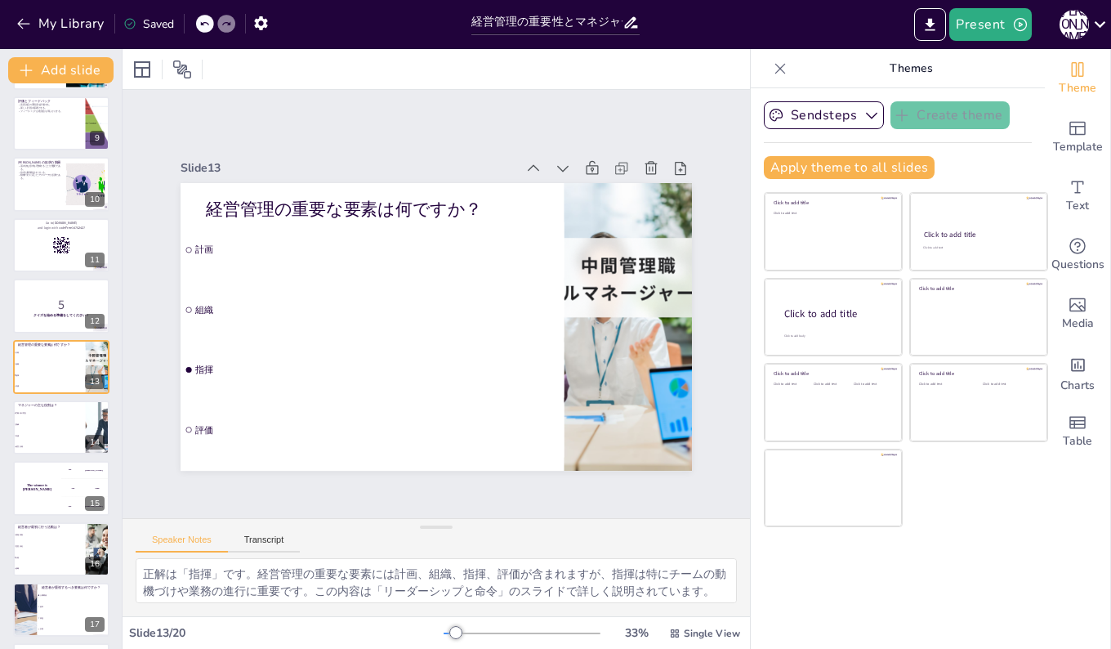
checkbox input "true"
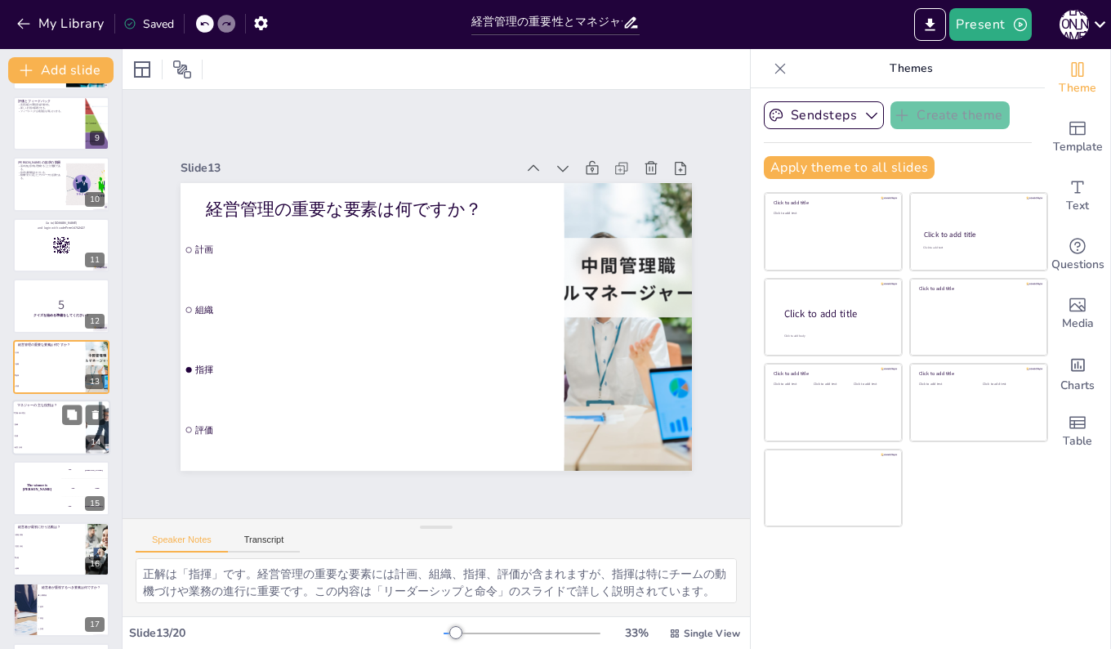
checkbox input "true"
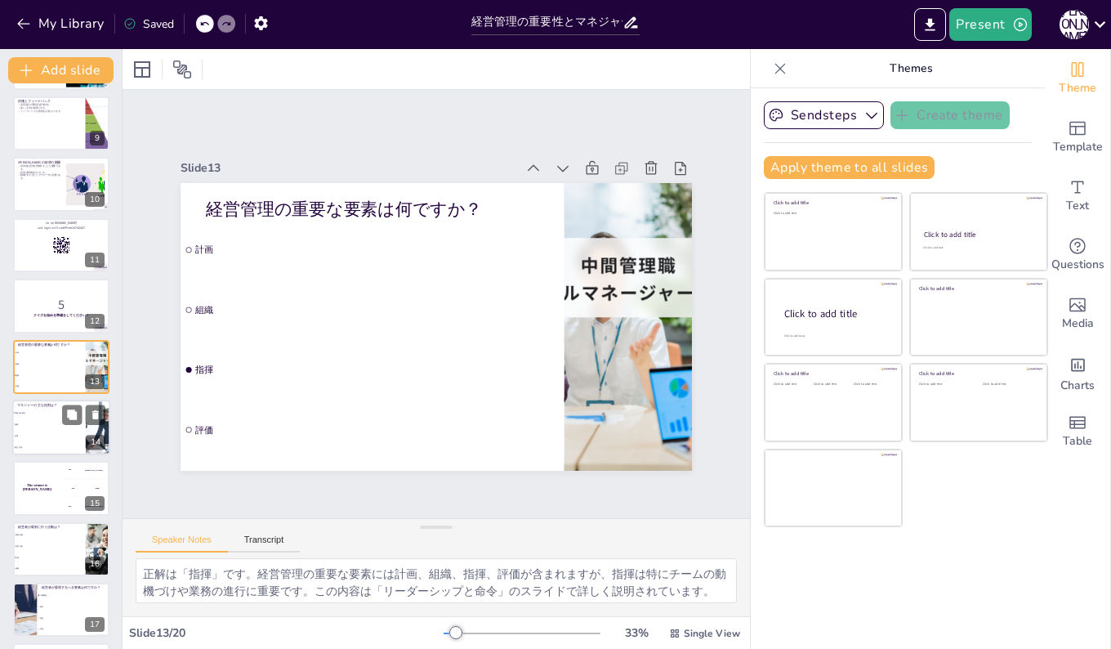
checkbox input "true"
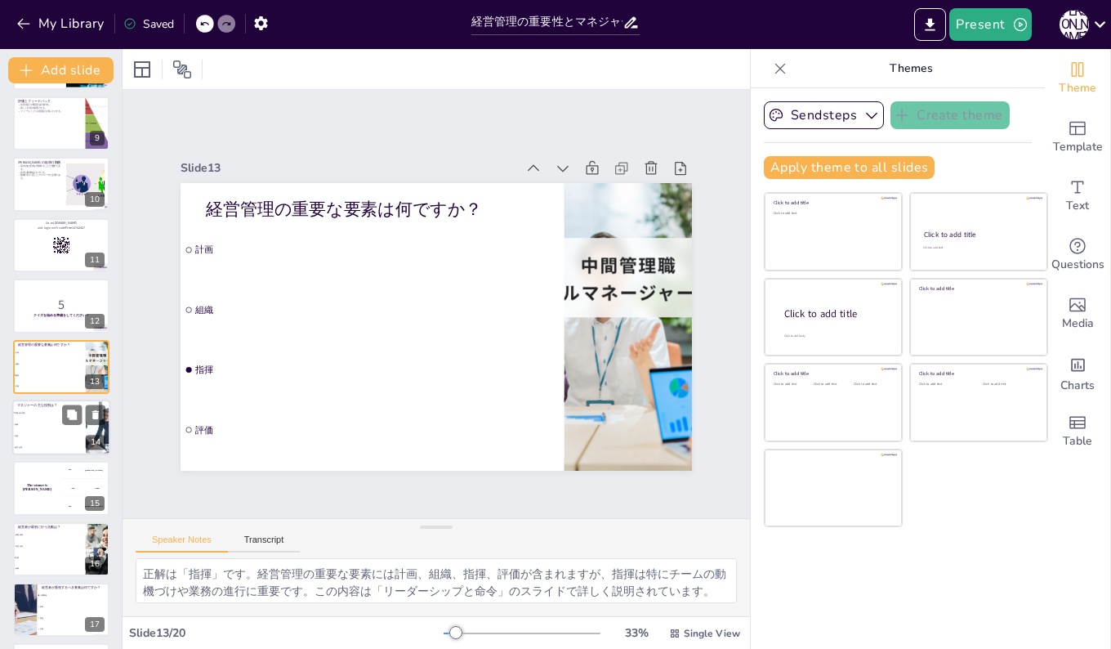
checkbox input "true"
click at [41, 428] on li "訓練" at bounding box center [49, 423] width 74 height 11
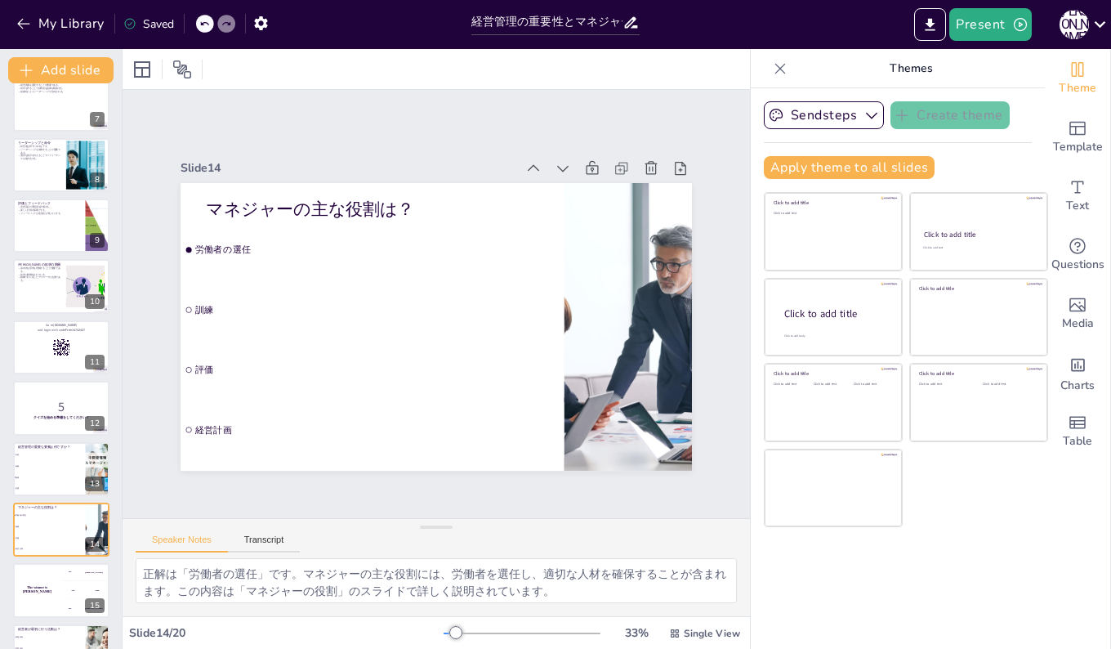
scroll to position [629, 0]
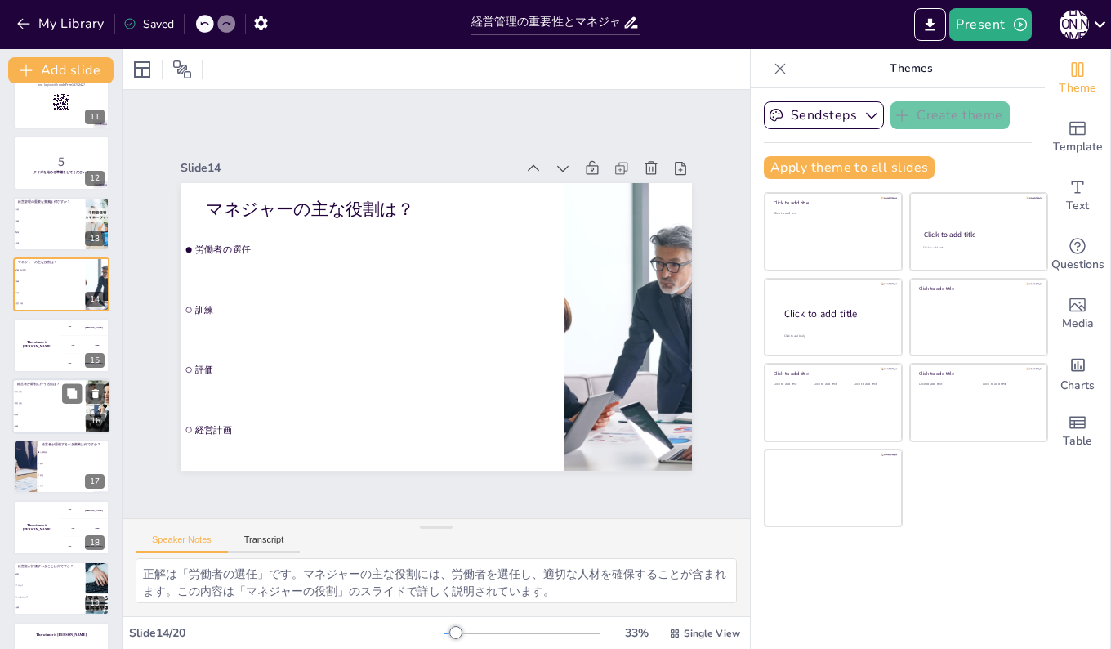
click at [40, 417] on li "計画" at bounding box center [49, 414] width 74 height 11
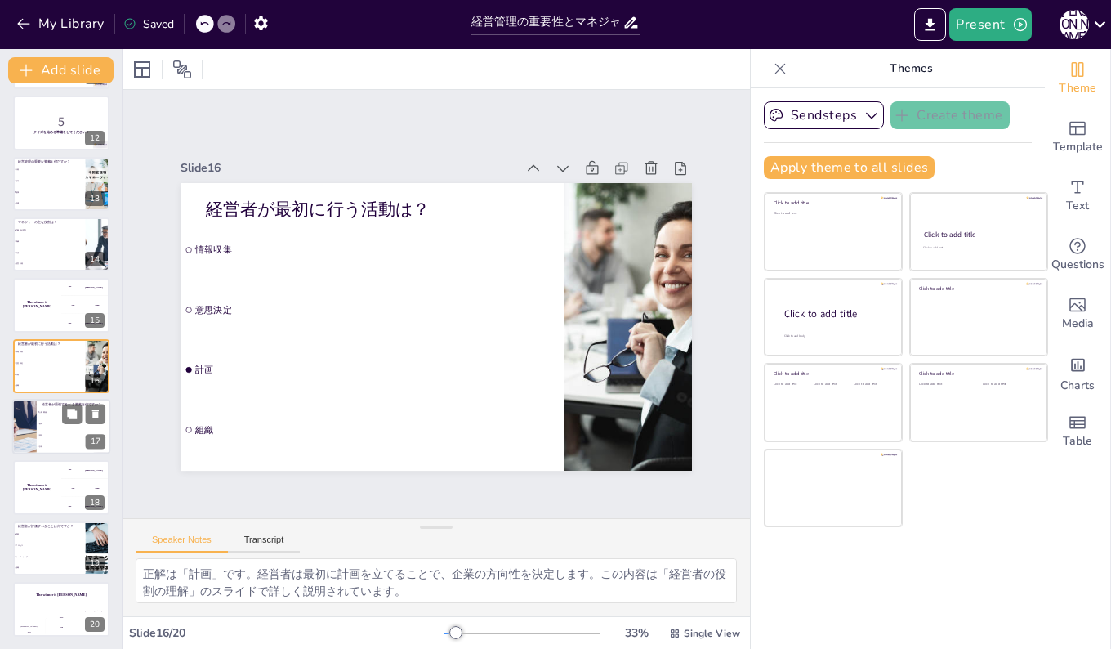
scroll to position [669, 0]
click at [47, 444] on li "計画" at bounding box center [74, 446] width 74 height 11
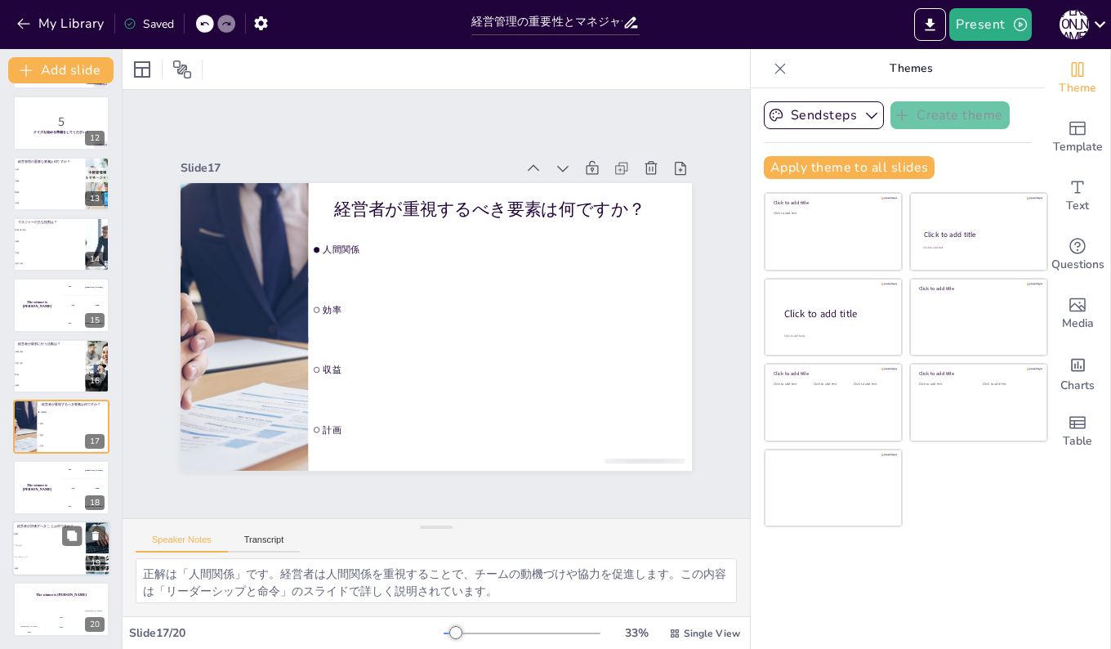
click at [39, 537] on li "成果" at bounding box center [49, 533] width 74 height 11
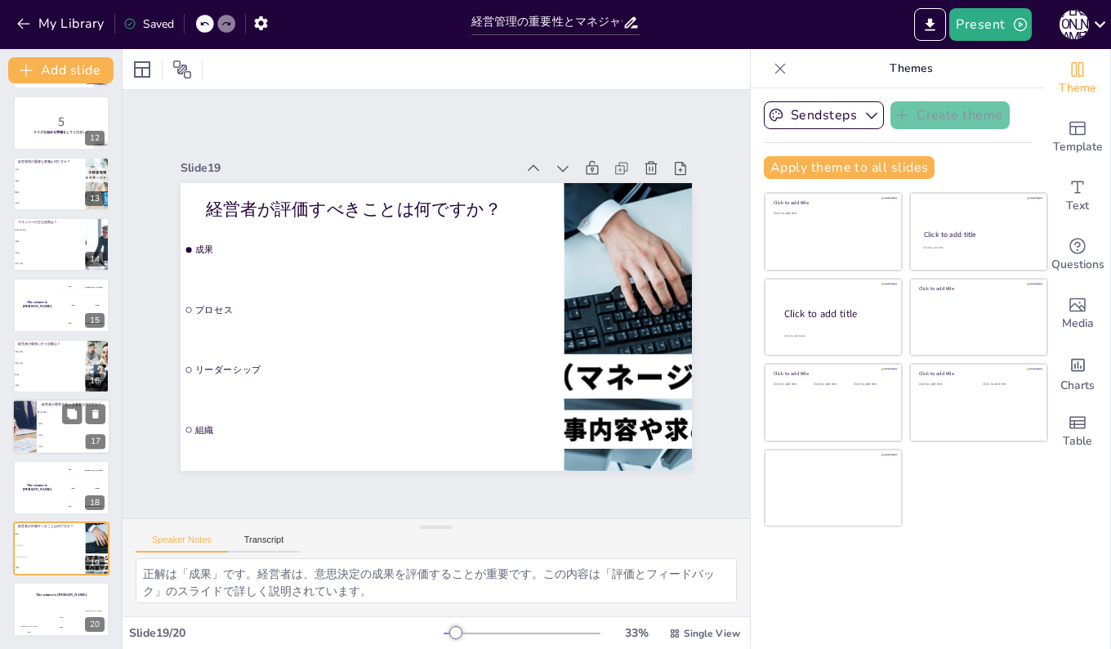
click at [50, 429] on li "収益" at bounding box center [74, 434] width 74 height 11
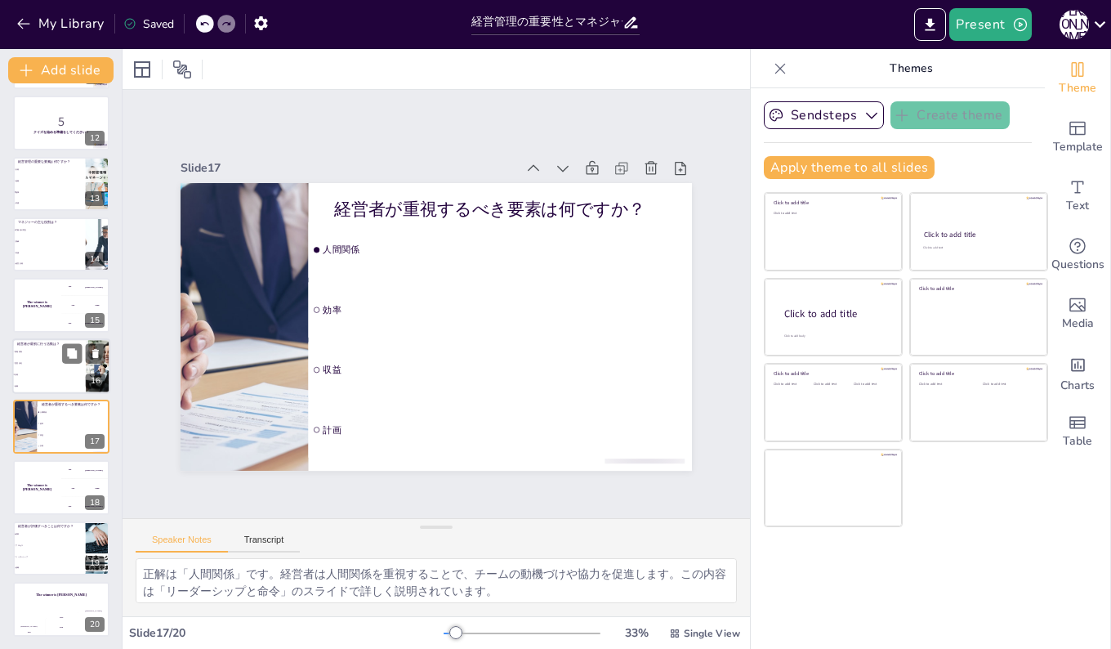
click at [47, 355] on li "情報収集" at bounding box center [49, 351] width 74 height 11
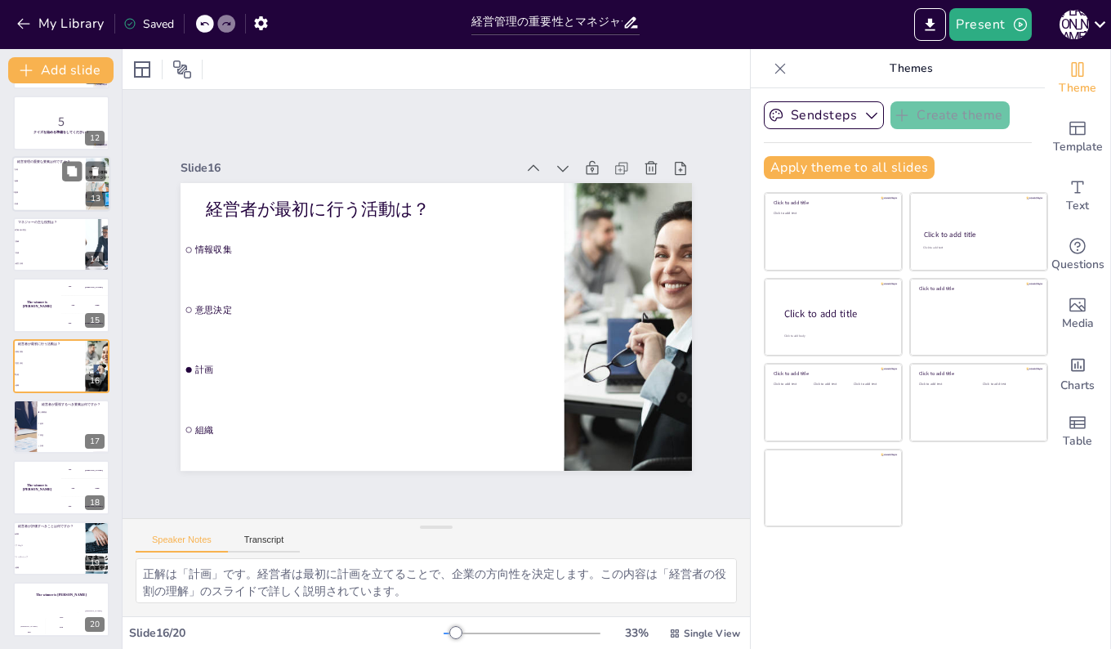
click at [49, 172] on li "計画" at bounding box center [49, 168] width 74 height 11
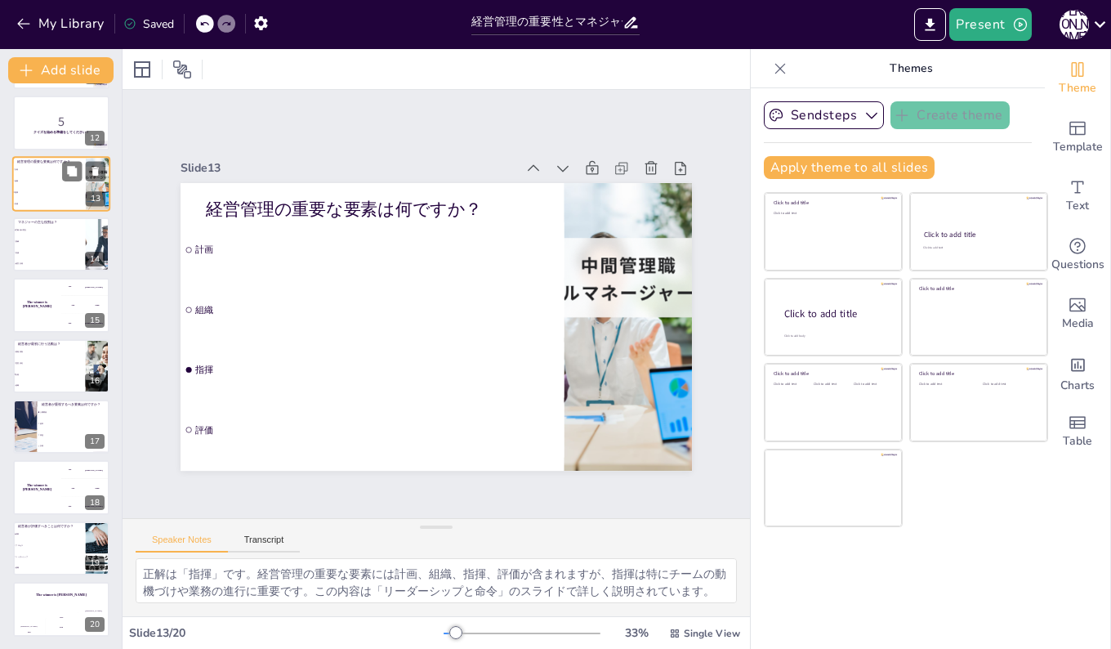
scroll to position [486, 0]
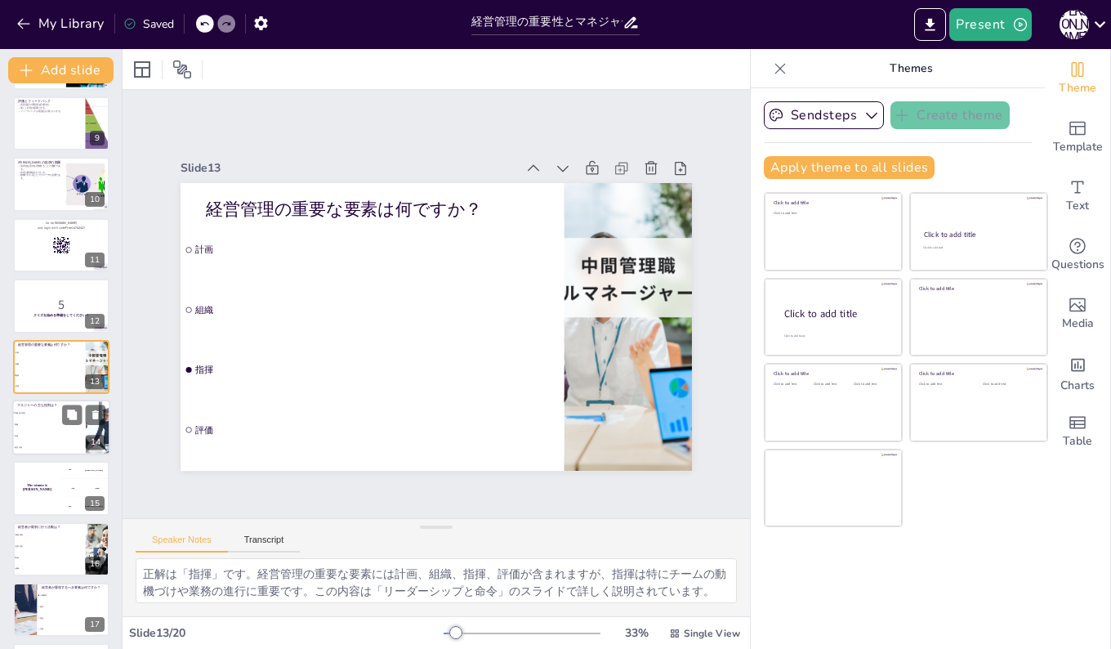
click at [57, 433] on li "評価" at bounding box center [49, 435] width 74 height 11
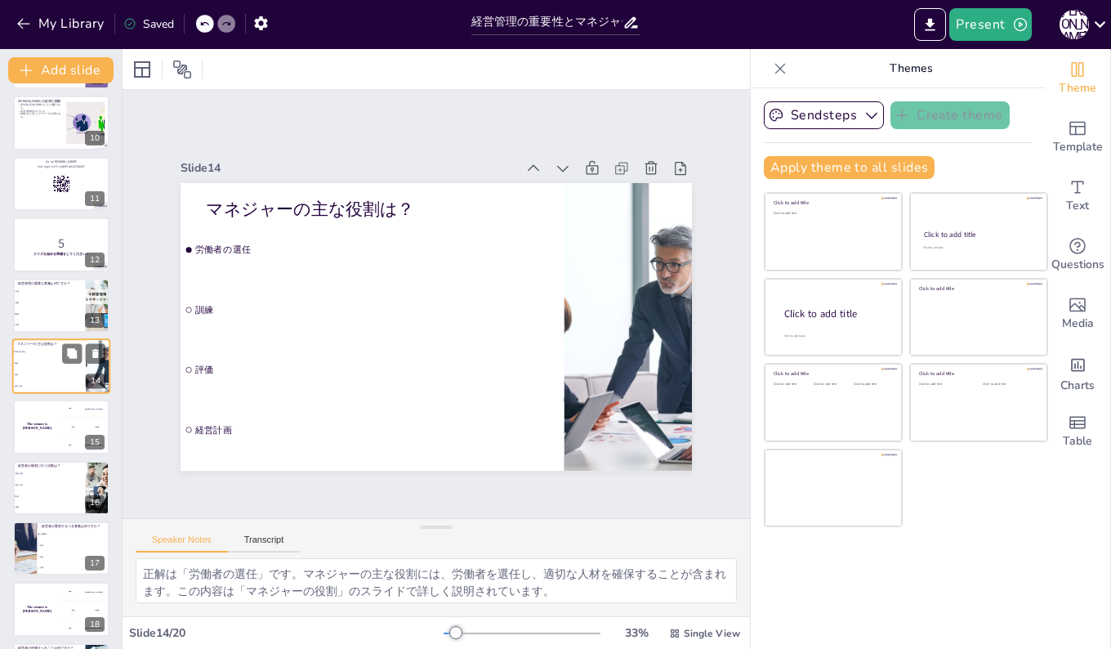
scroll to position [629, 0]
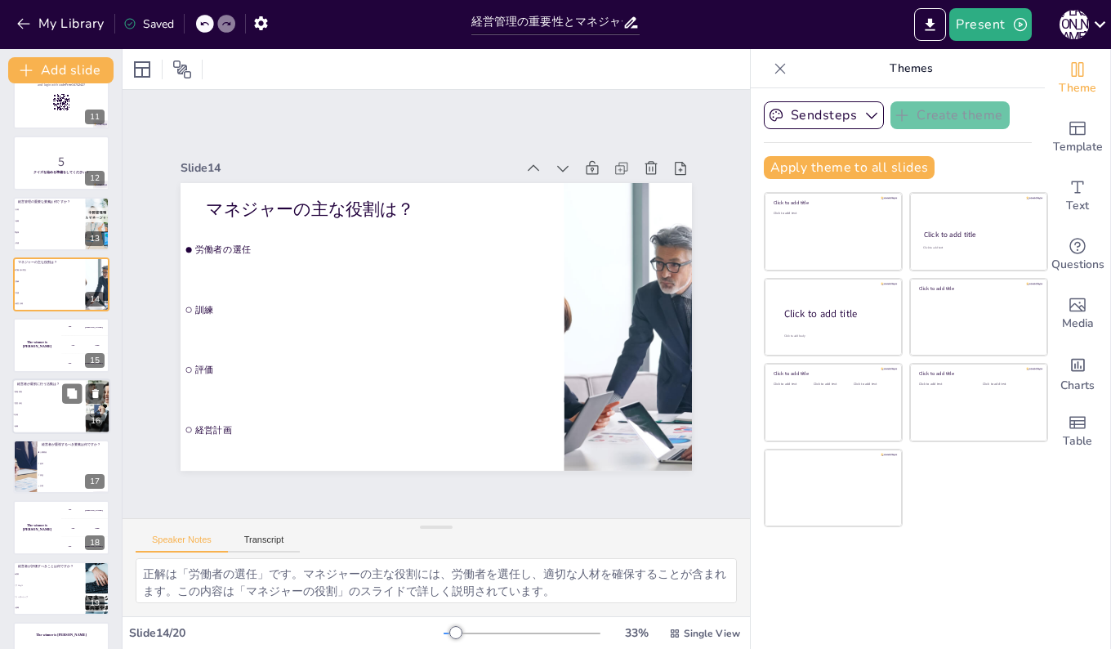
click at [46, 407] on li "意思決定" at bounding box center [49, 402] width 74 height 11
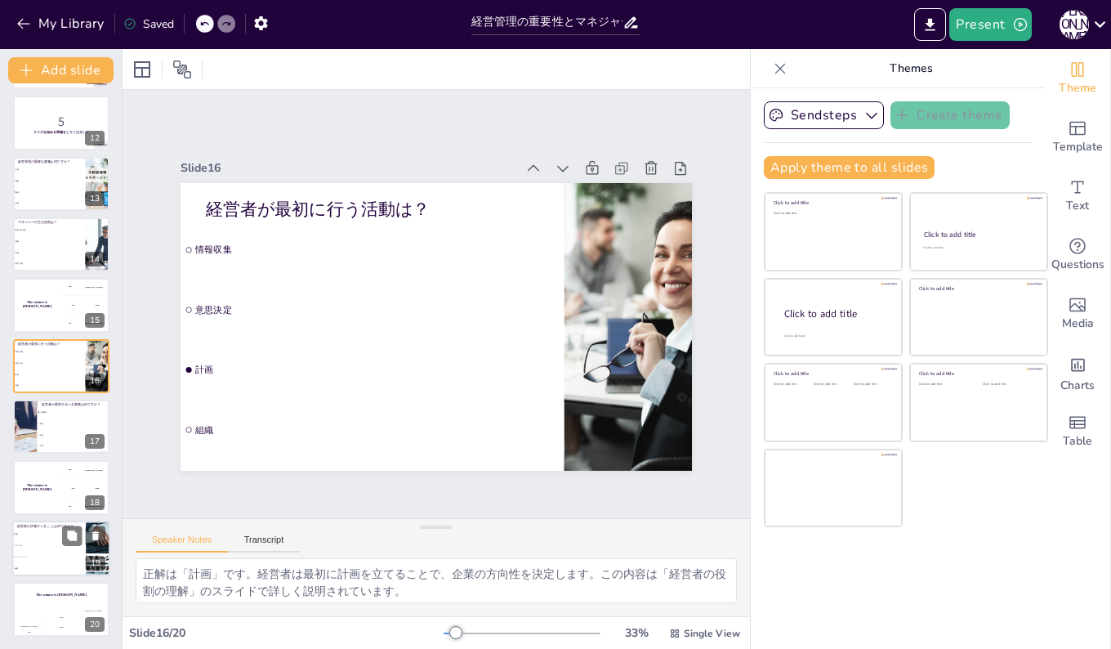
scroll to position [669, 0]
click at [26, 551] on li "リーダーシップ" at bounding box center [49, 556] width 74 height 11
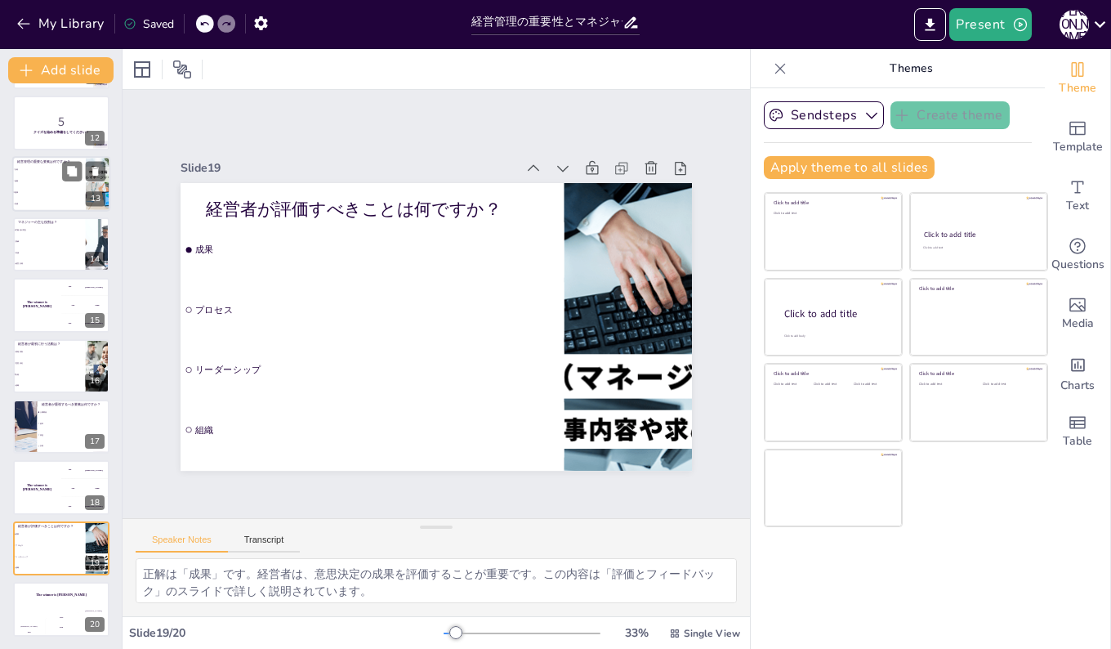
click at [38, 186] on li "指揮" at bounding box center [49, 191] width 74 height 11
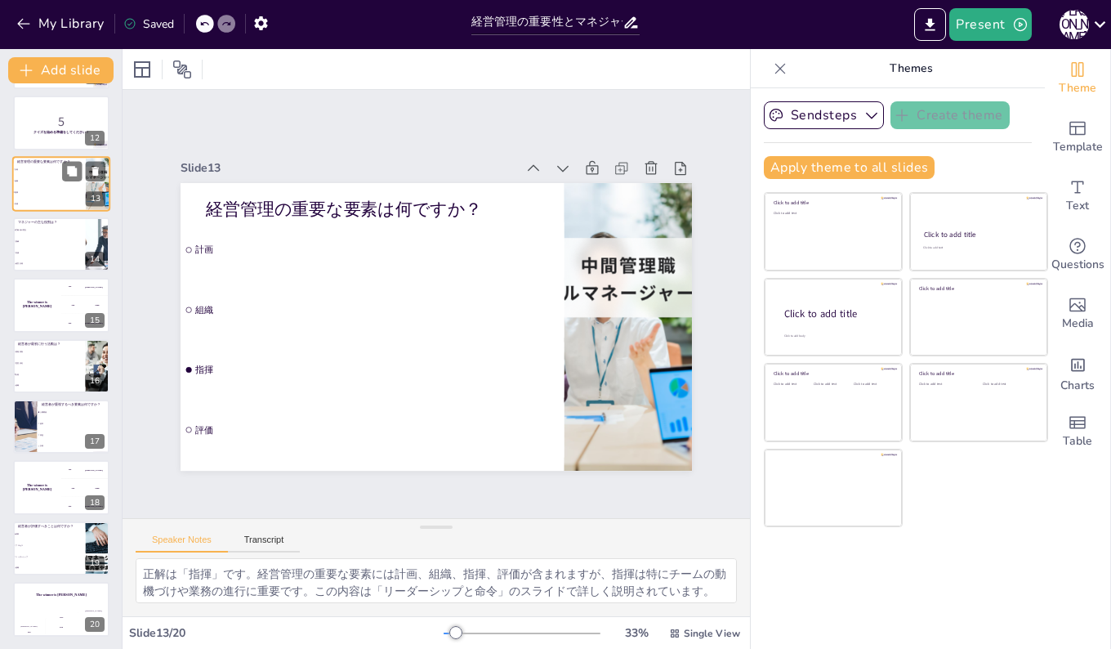
scroll to position [486, 0]
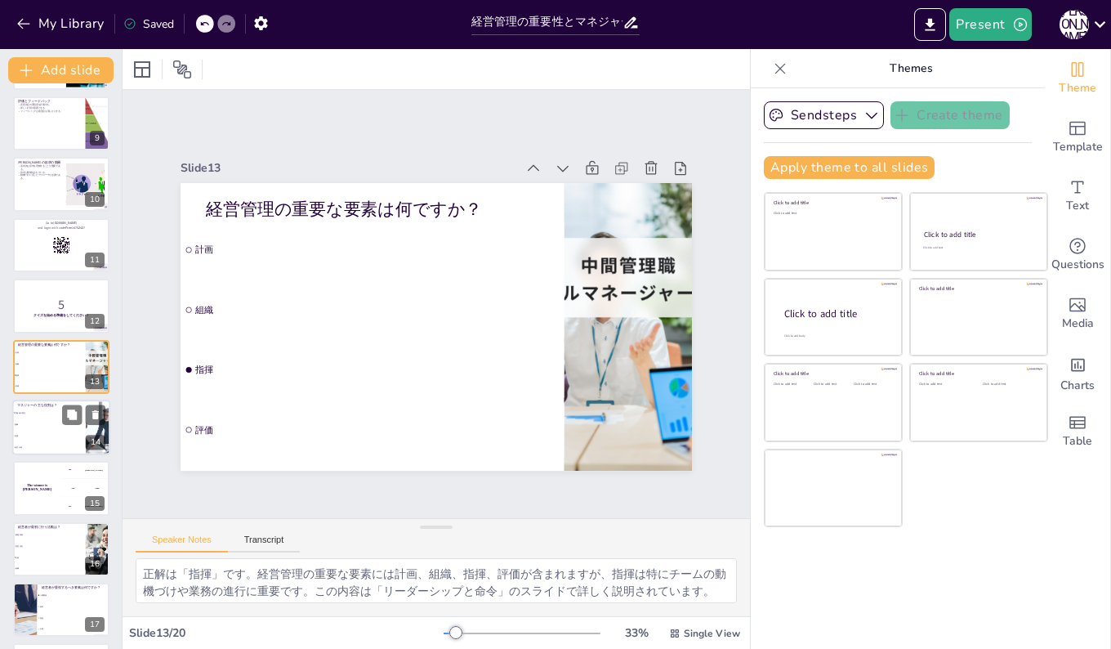
click at [42, 427] on li "訓練" at bounding box center [49, 423] width 74 height 11
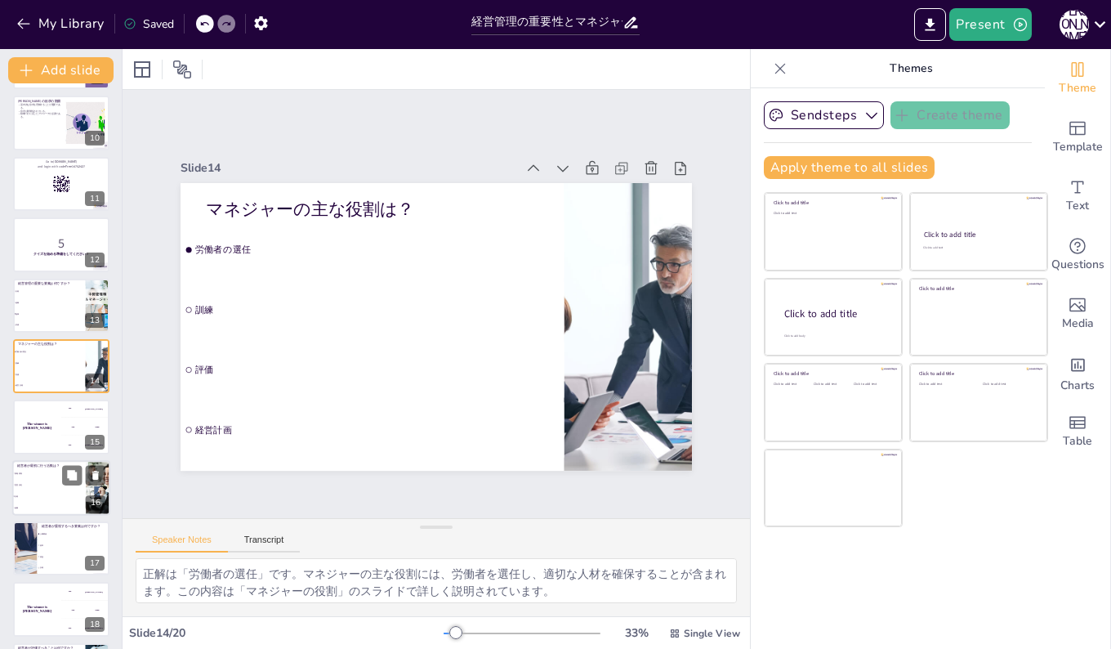
click at [40, 486] on li "意思決定" at bounding box center [49, 484] width 74 height 11
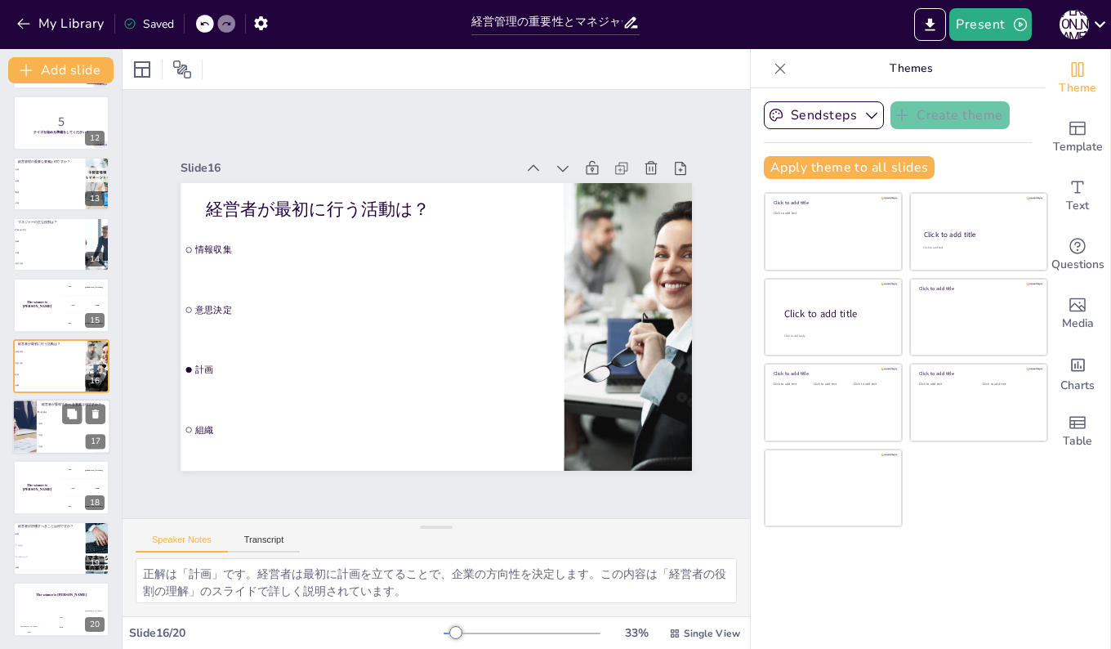
click at [51, 430] on li "収益" at bounding box center [74, 434] width 74 height 11
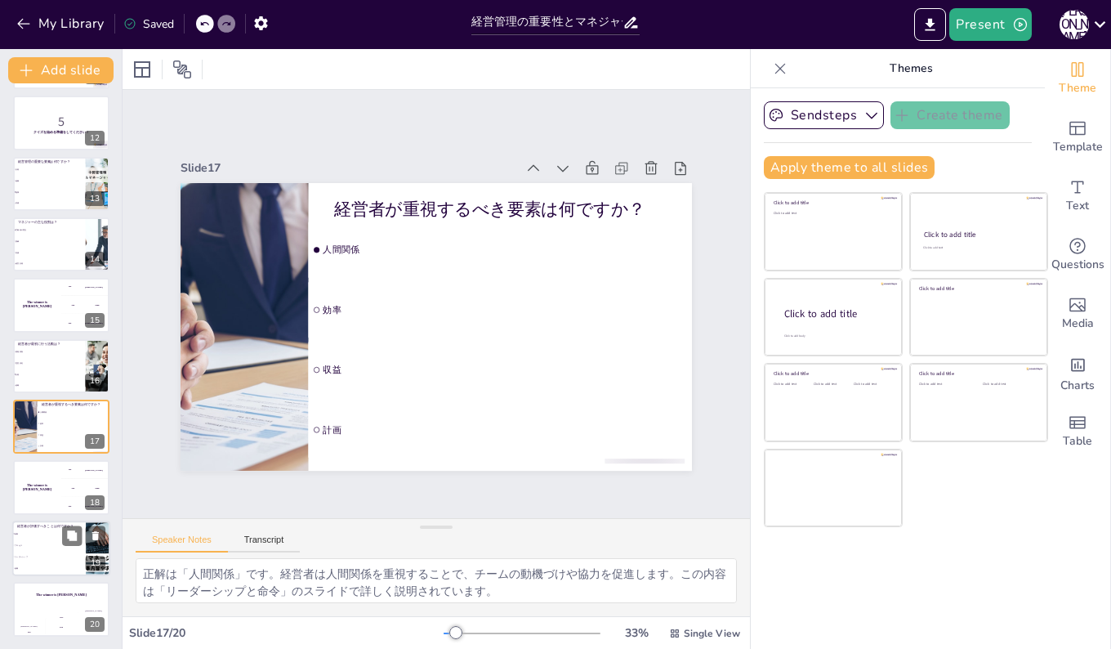
click at [36, 548] on li "プロセス" at bounding box center [49, 544] width 74 height 11
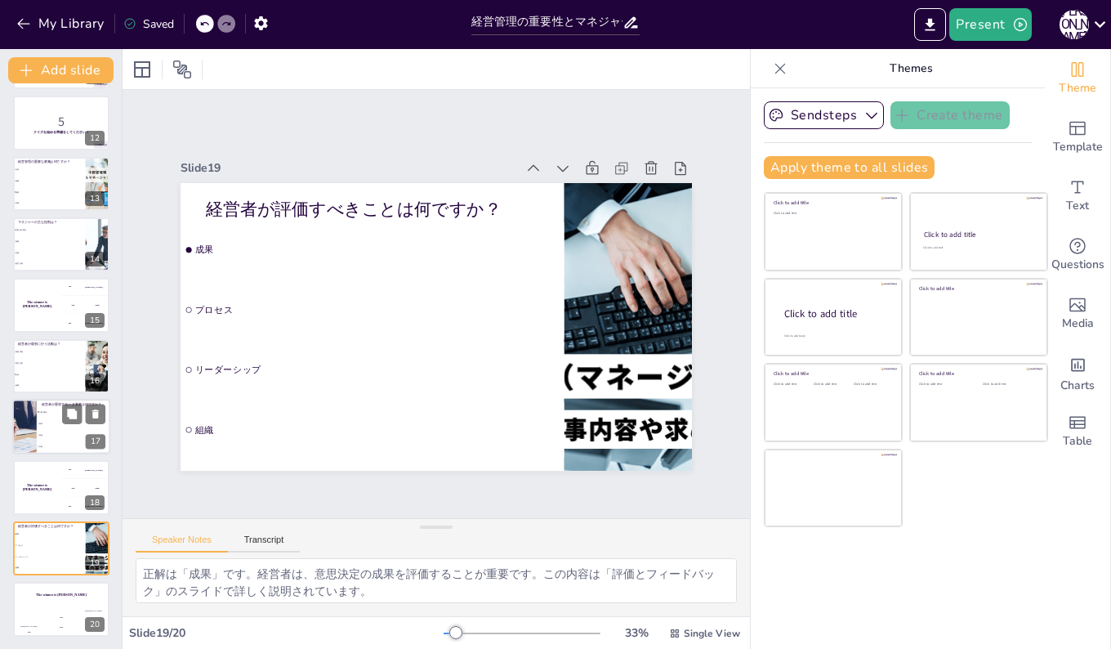
click at [33, 431] on div at bounding box center [24, 427] width 83 height 56
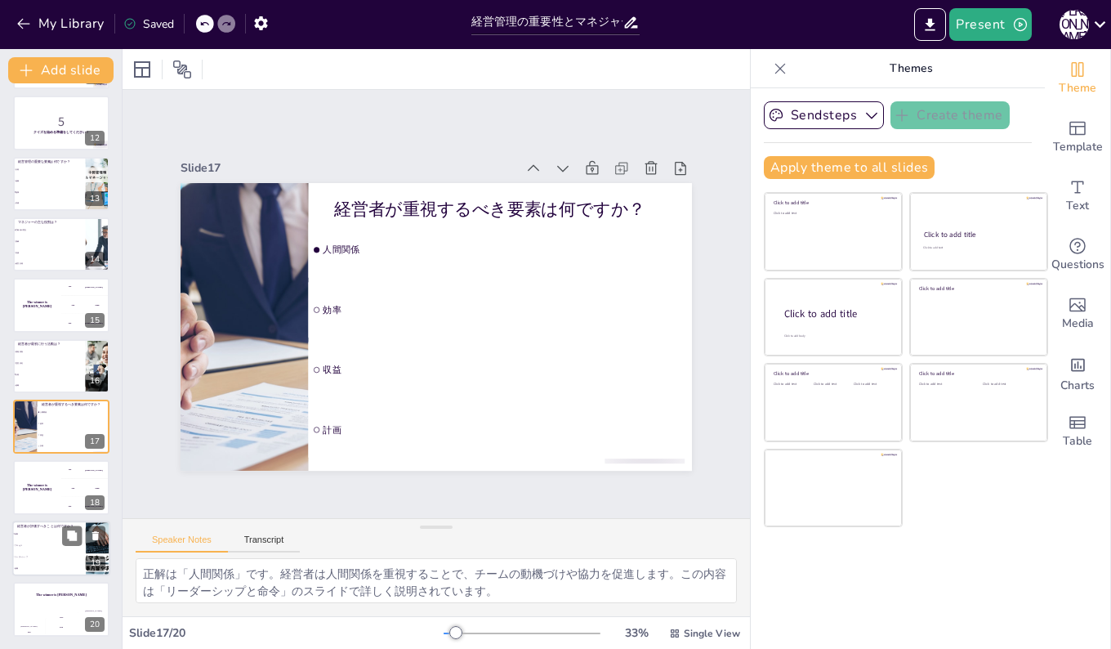
click at [30, 551] on li "リーダーシップ" at bounding box center [49, 556] width 74 height 11
